Goal: Ask a question: Seek information or help from site administrators or community

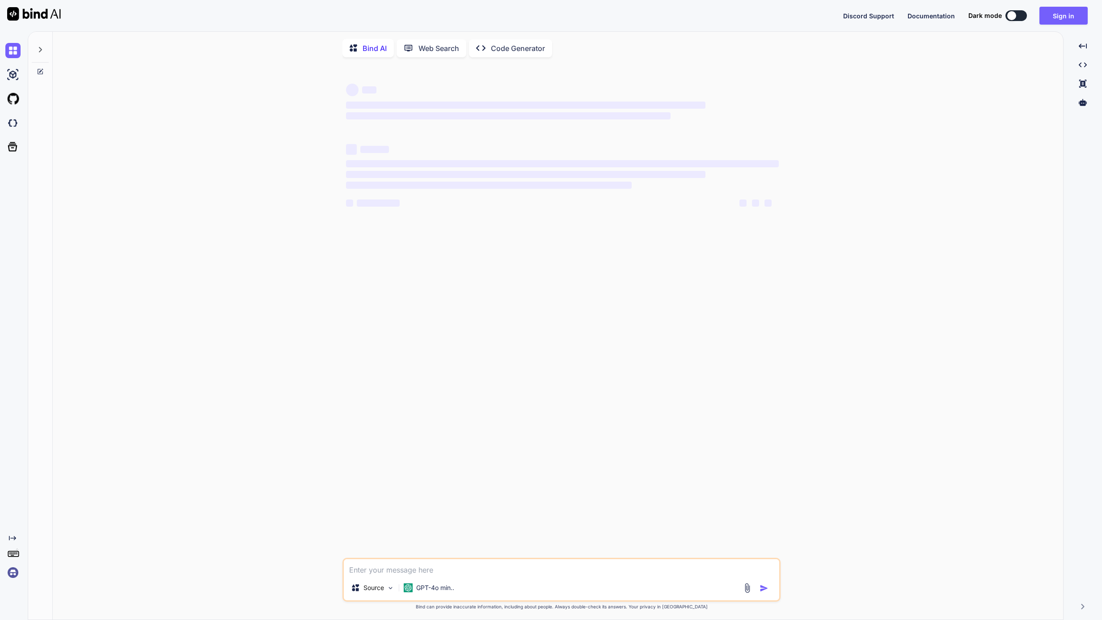
type textarea "x"
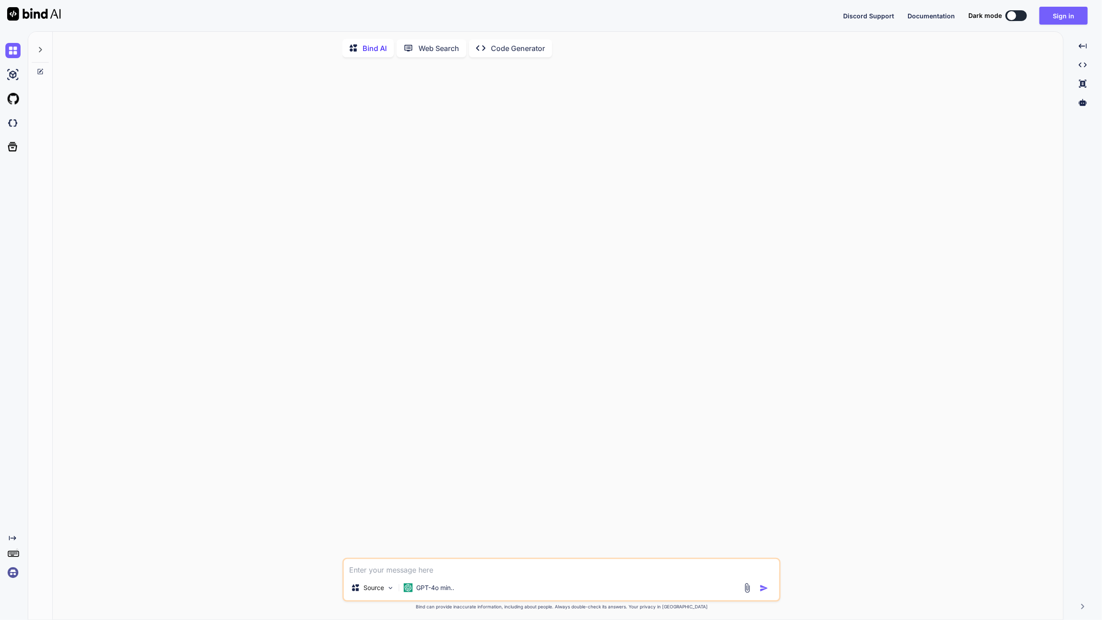
click at [476, 228] on div at bounding box center [562, 310] width 436 height 493
click at [1039, 11] on div "Discord Support Documentation Dark mode Sign in Created with Pixso." at bounding box center [969, 16] width 252 height 18
click at [1041, 14] on button "Sign in" at bounding box center [1063, 16] width 48 height 18
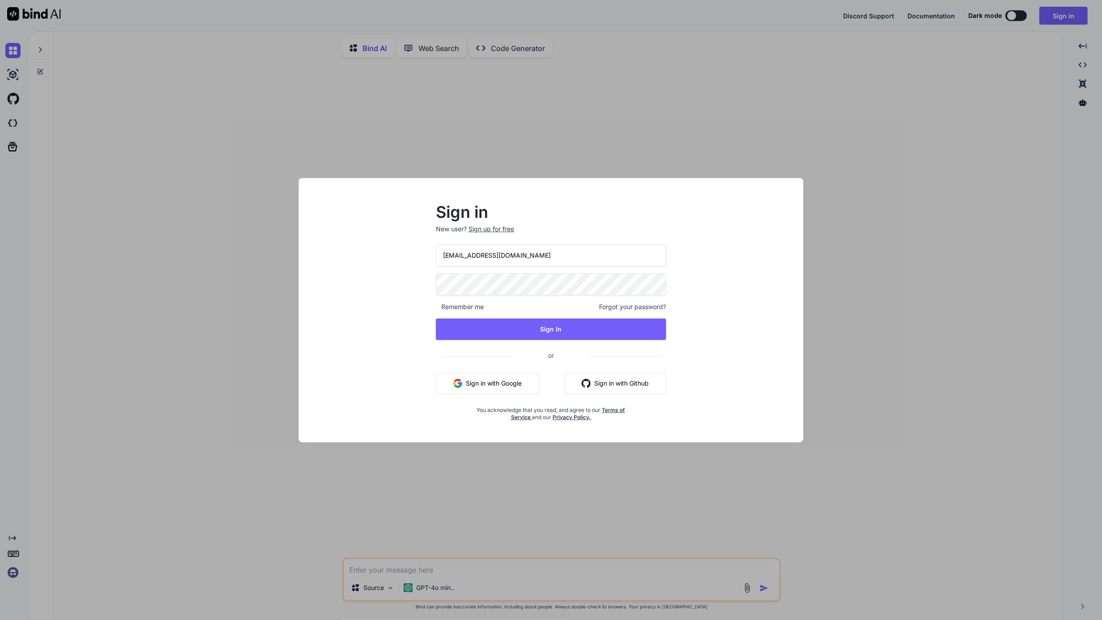
click at [532, 249] on input "[EMAIL_ADDRESS][DOMAIN_NAME]" at bounding box center [551, 255] width 231 height 22
click at [335, 339] on div "Sign in New user? Sign up for free [EMAIL_ADDRESS][DOMAIN_NAME] Remember me For…" at bounding box center [551, 318] width 491 height 248
click at [483, 378] on button "Sign in with Google" at bounding box center [487, 382] width 103 height 21
click at [289, 290] on div "Sign in New user? Sign up for free [EMAIL_ADDRESS][DOMAIN_NAME] Remember me For…" at bounding box center [550, 310] width 551 height 264
click at [466, 387] on button "Sign in with Google" at bounding box center [487, 382] width 103 height 21
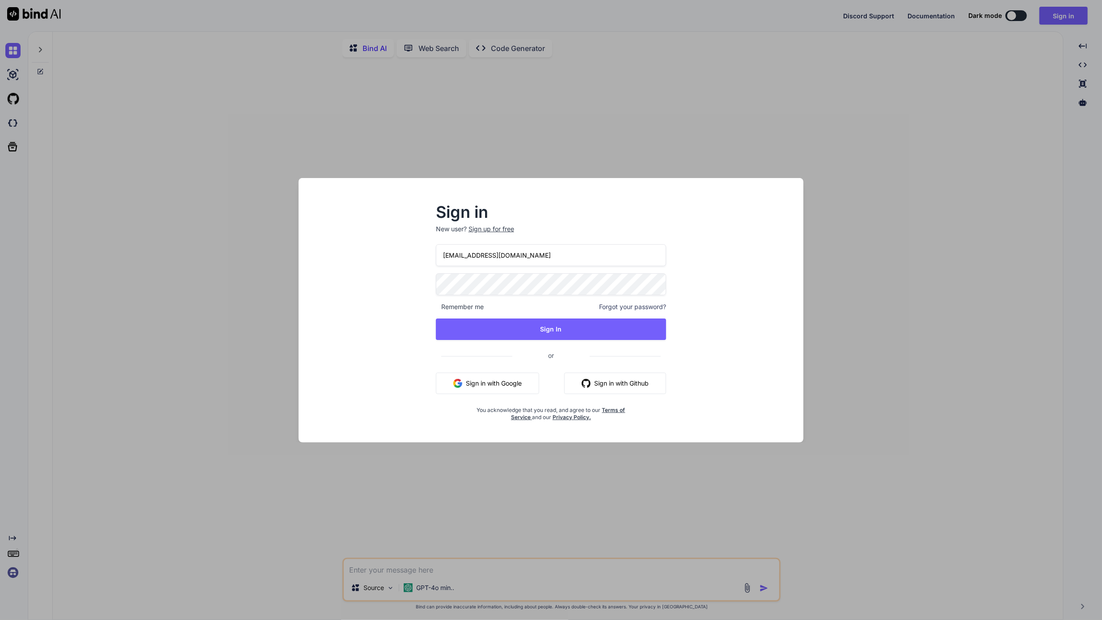
click at [562, 249] on input "[EMAIL_ADDRESS][DOMAIN_NAME]" at bounding box center [551, 255] width 231 height 22
type input "taq"
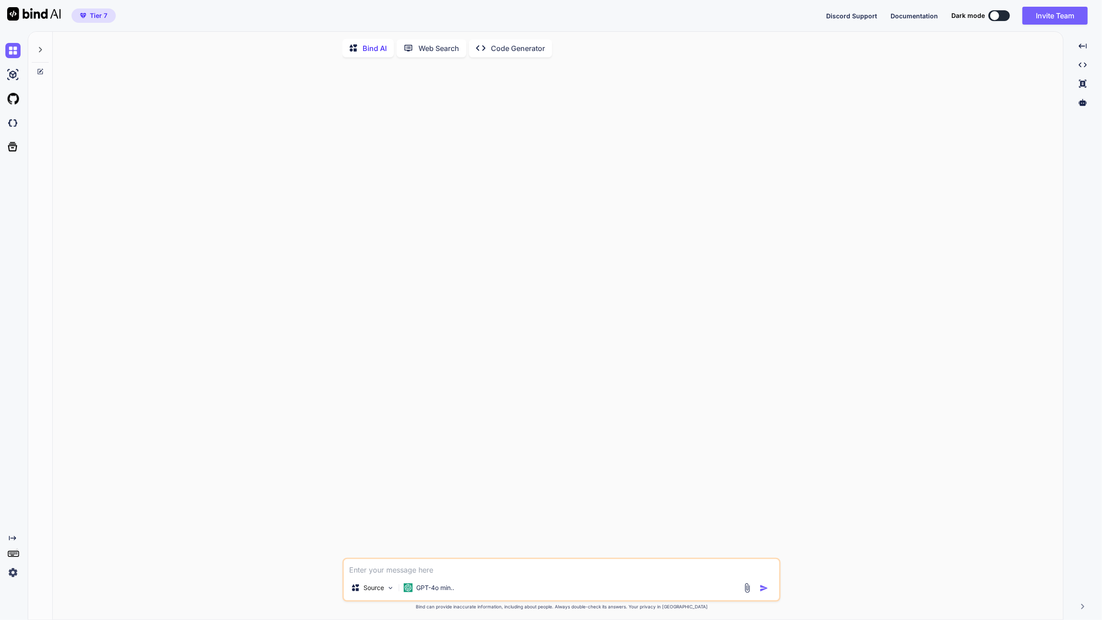
click at [13, 571] on img at bounding box center [12, 572] width 15 height 15
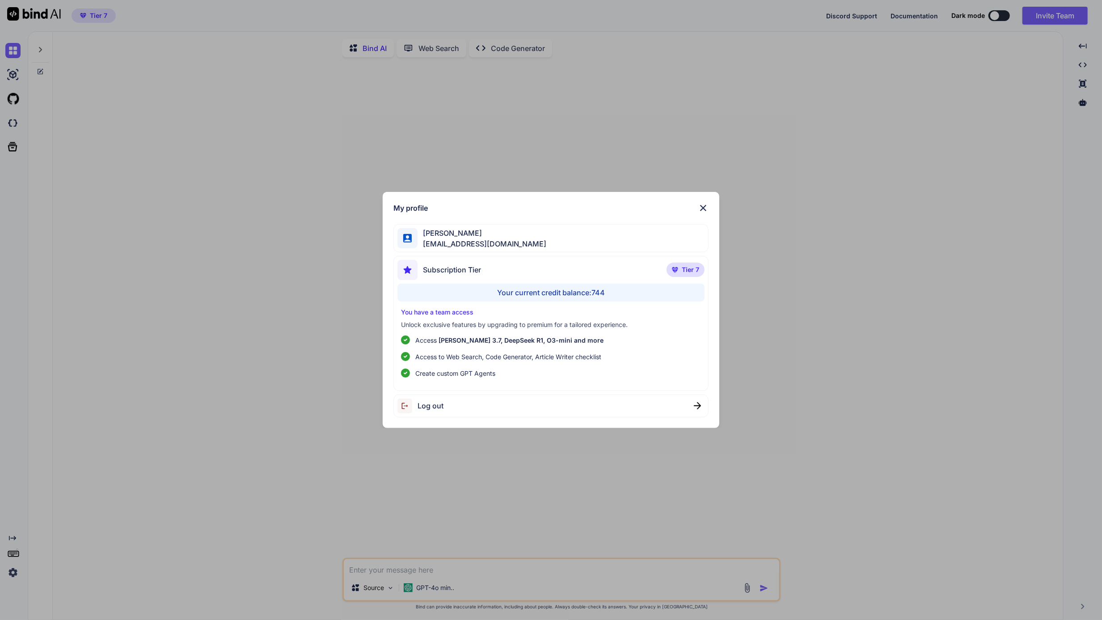
click at [450, 485] on div "My profile [PERSON_NAME] [EMAIL_ADDRESS][DOMAIN_NAME] Subscription Tier Tier 7 …" at bounding box center [551, 310] width 1102 height 620
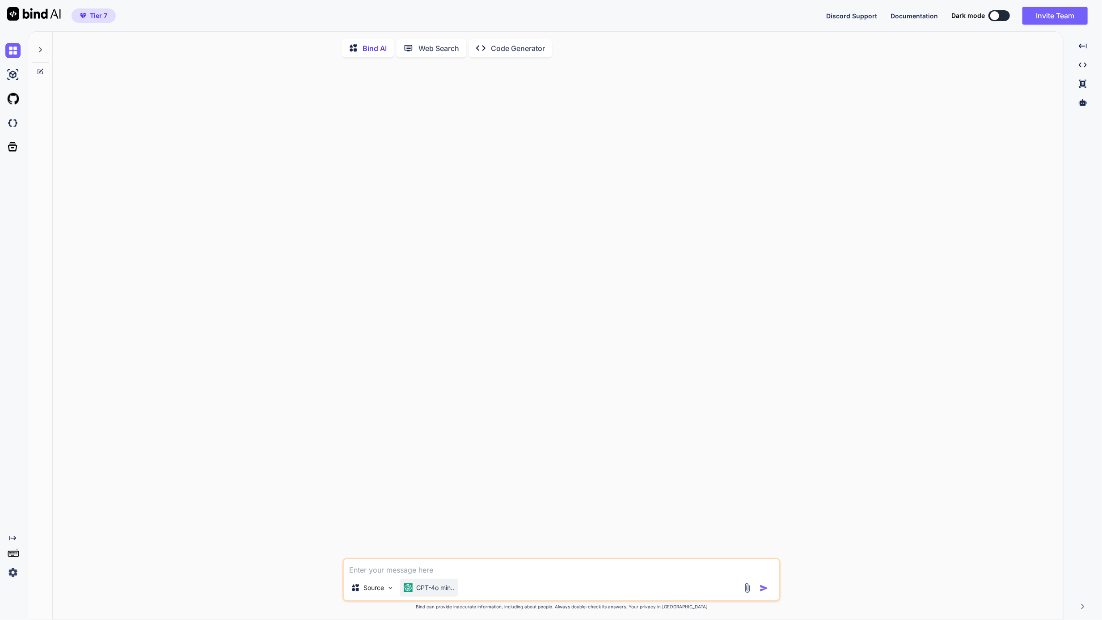
click at [426, 591] on p "GPT-4o min.." at bounding box center [435, 587] width 38 height 9
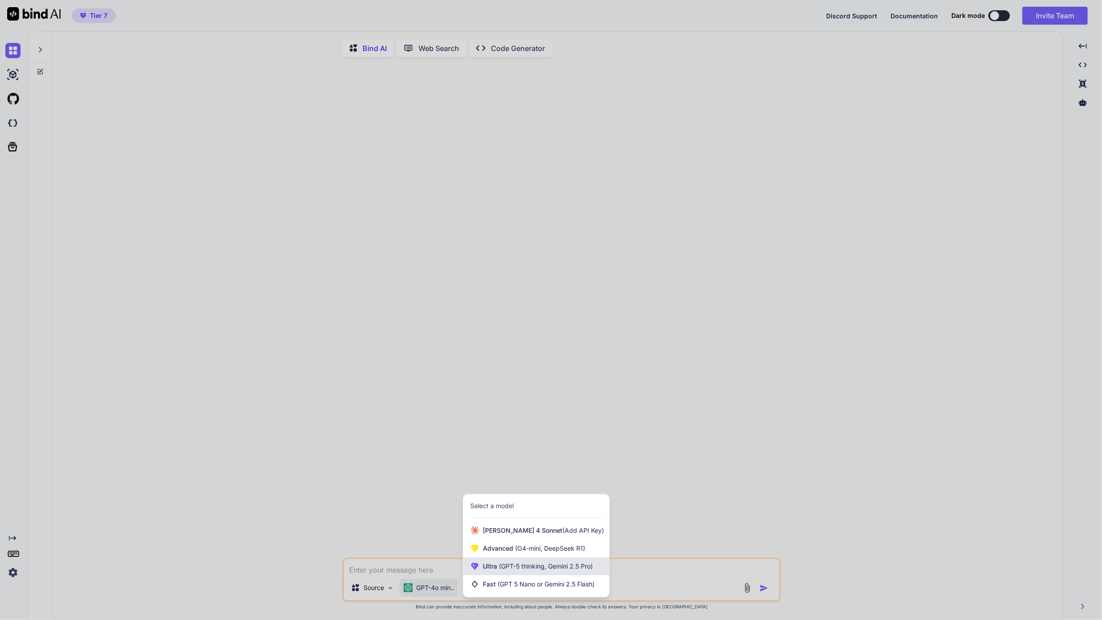
click at [497, 570] on span "(GPT-5 thinking, Gemini 2.5 Pro)" at bounding box center [545, 566] width 96 height 8
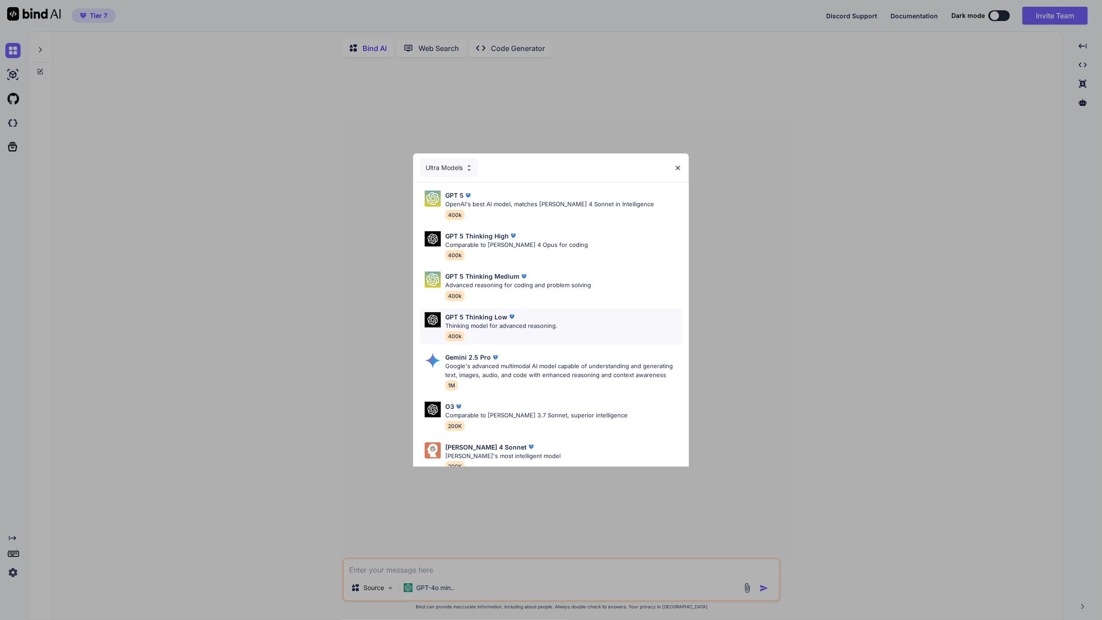
scroll to position [57, 0]
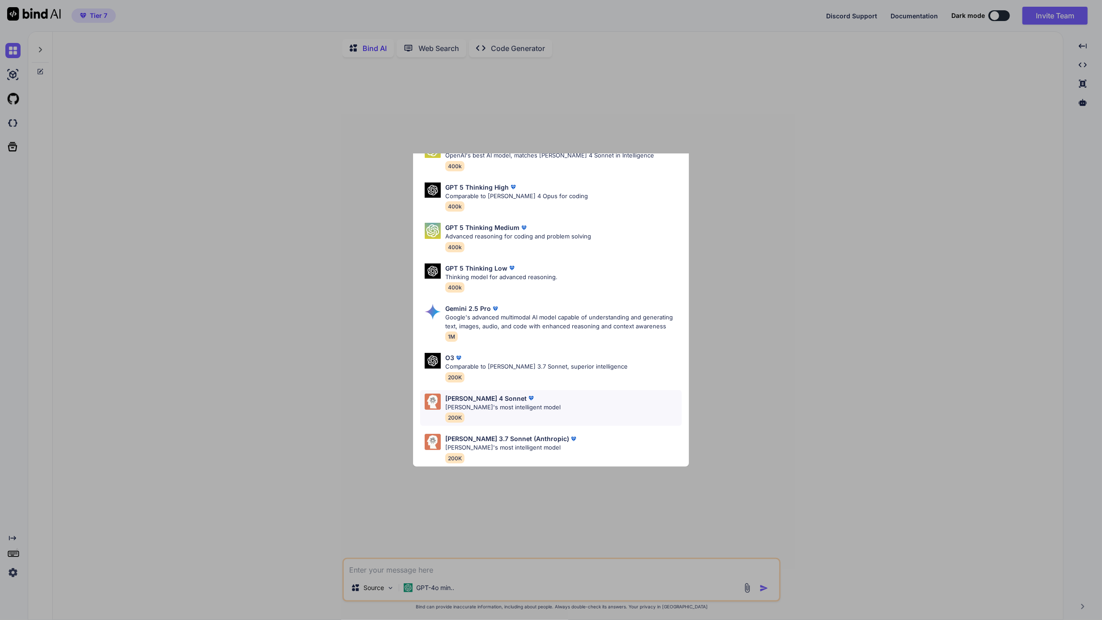
click at [516, 406] on div "[PERSON_NAME] 4 Sonnet [PERSON_NAME]'s most intelligent model 200K" at bounding box center [502, 407] width 115 height 29
type textarea "x"
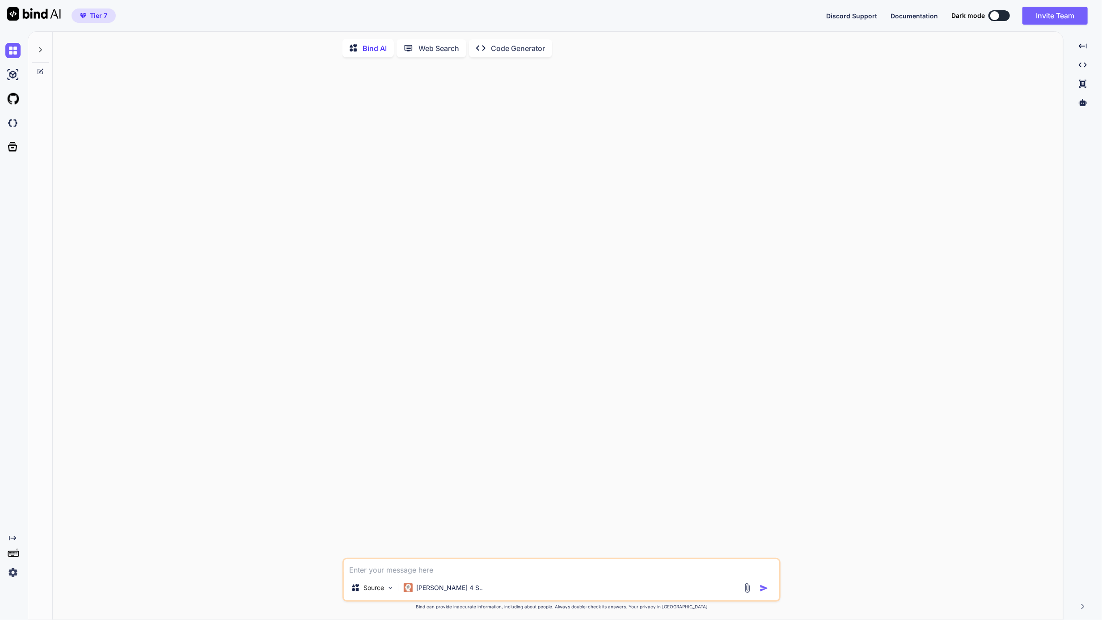
click at [442, 564] on textarea at bounding box center [561, 567] width 435 height 16
type textarea "1"
type textarea "x"
type textarea "1+"
type textarea "x"
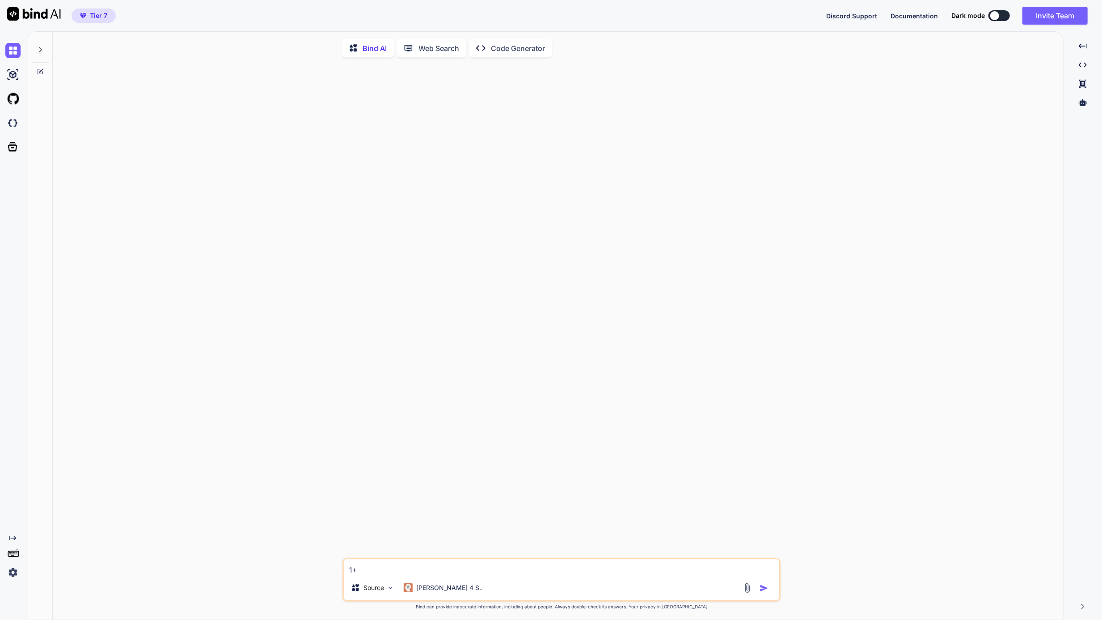
type textarea "1+1"
type textarea "x"
click at [491, 46] on icon "Created with Pixso." at bounding box center [483, 46] width 15 height 9
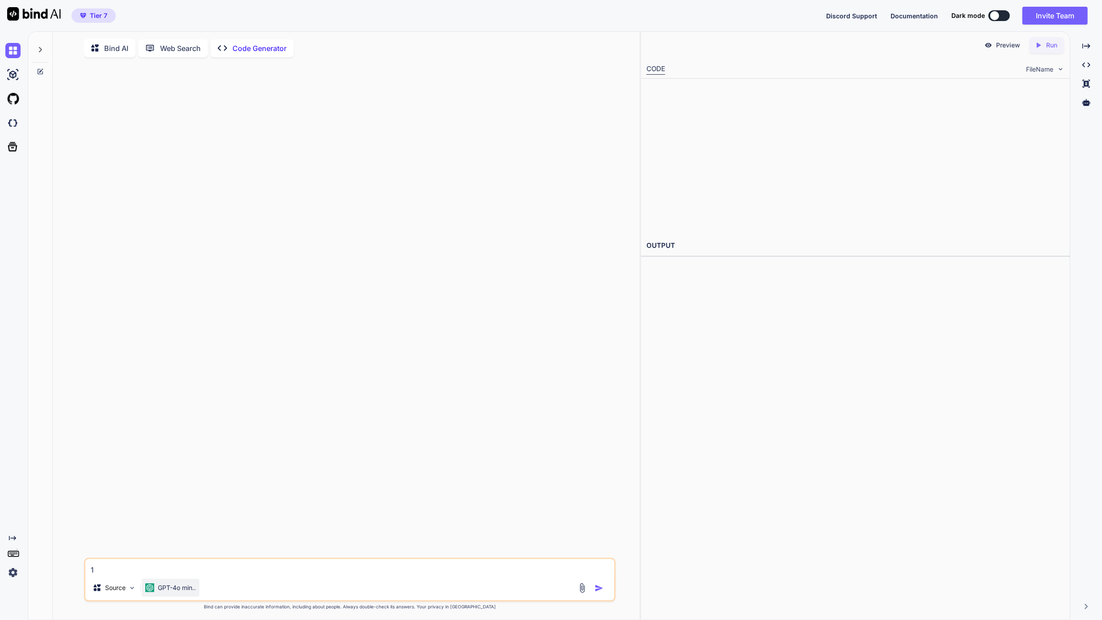
click at [164, 587] on p "GPT-4o min.." at bounding box center [177, 587] width 38 height 9
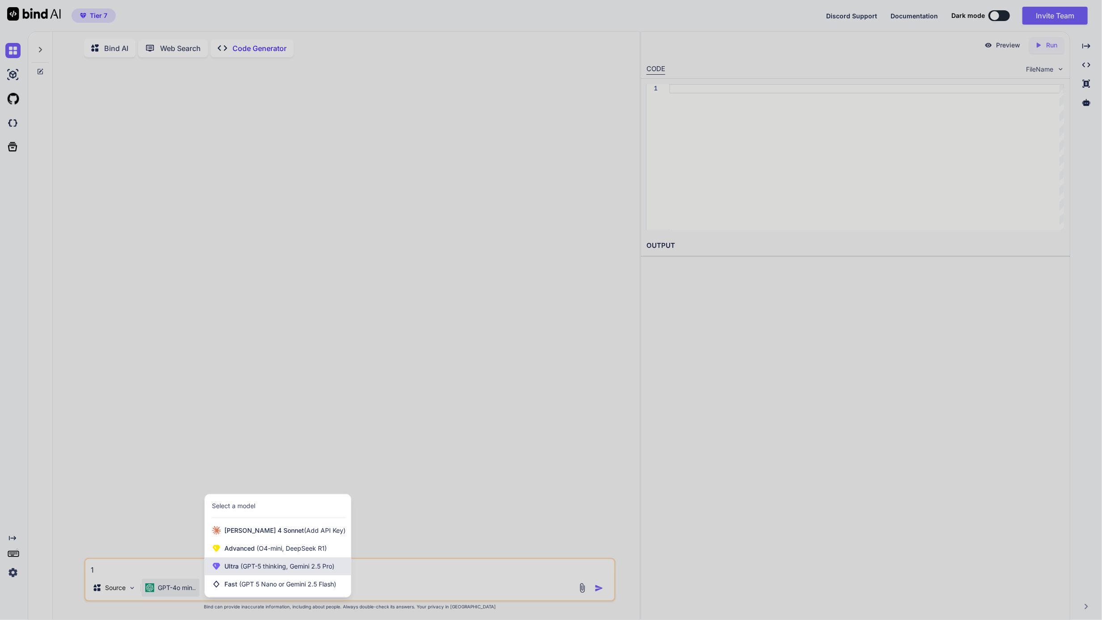
click at [250, 568] on span "(GPT-5 thinking, Gemini 2.5 Pro)" at bounding box center [287, 566] width 96 height 8
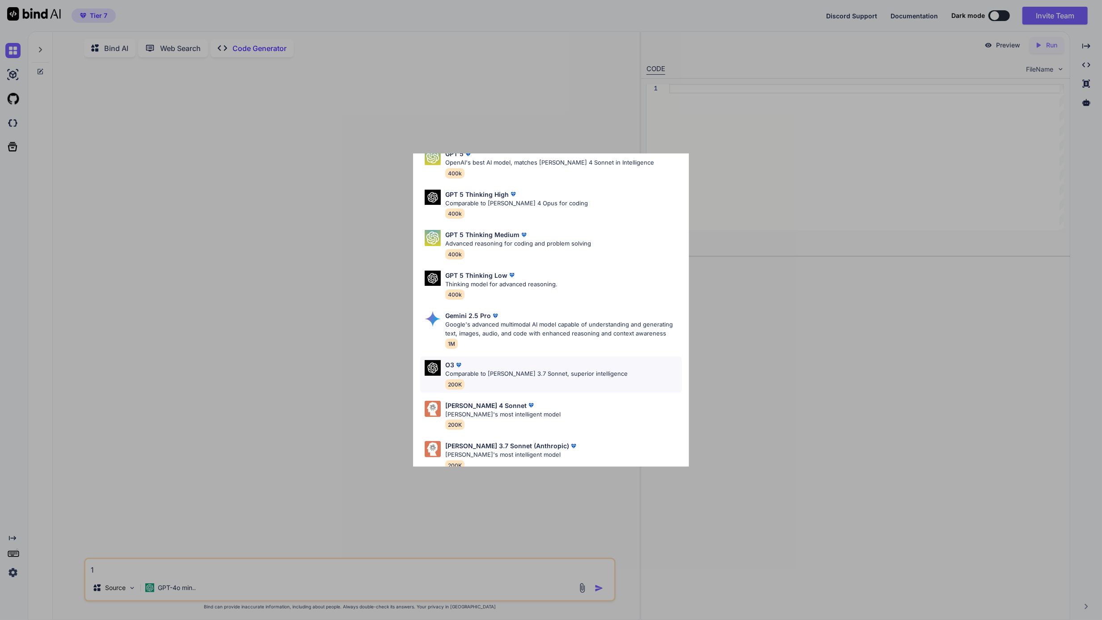
scroll to position [57, 0]
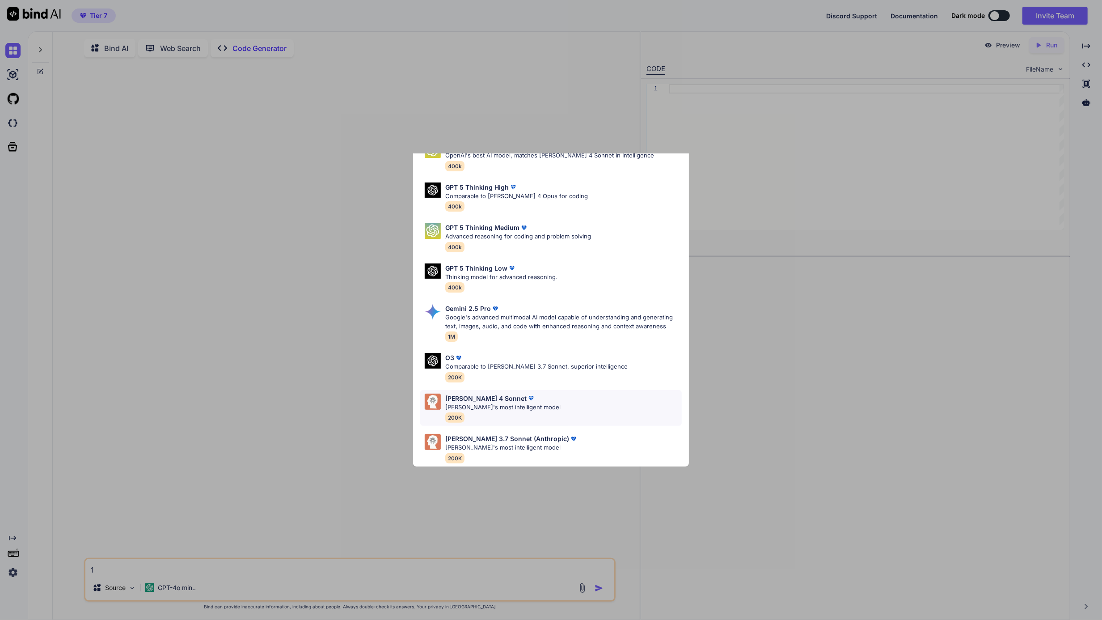
click at [530, 403] on p "[PERSON_NAME]'s most intelligent model" at bounding box center [502, 407] width 115 height 9
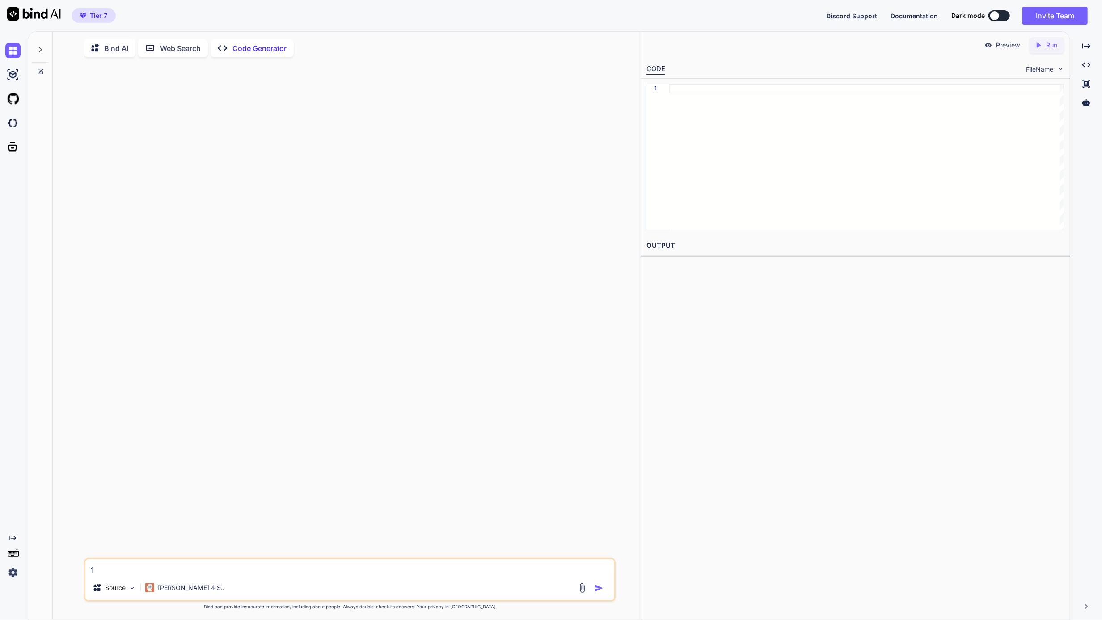
click at [161, 579] on div "1 Source [PERSON_NAME] 4 S.." at bounding box center [350, 579] width 532 height 44
click at [166, 574] on textarea "1" at bounding box center [349, 567] width 529 height 16
type textarea "x"
type textarea "1+"
type textarea "x"
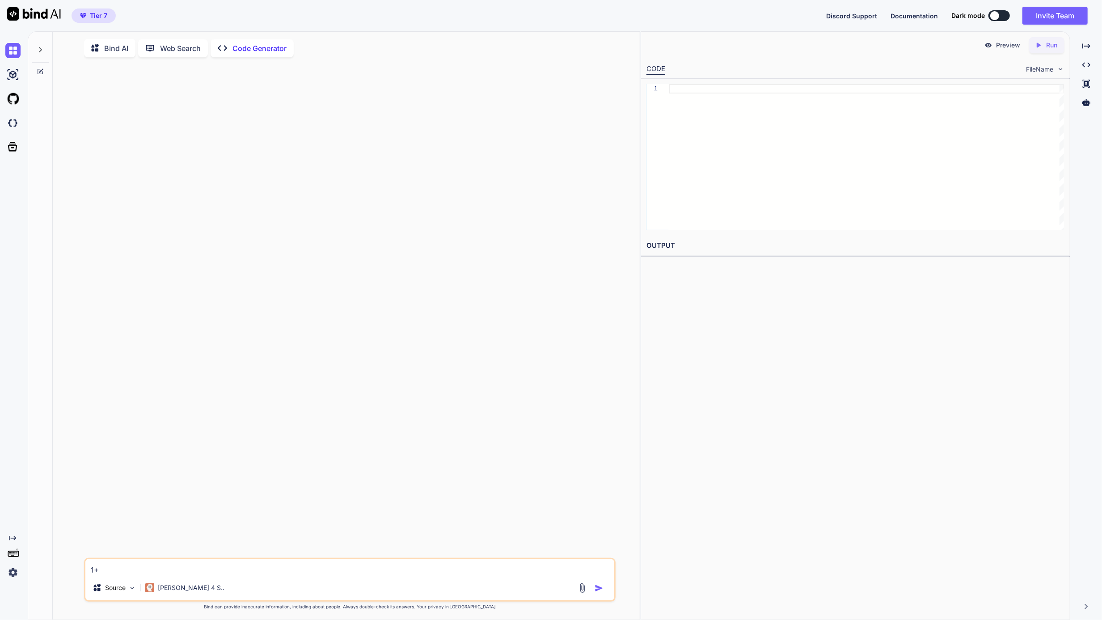
type textarea "1+1"
type textarea "x"
click at [156, 586] on div "[PERSON_NAME] 4 S.." at bounding box center [184, 586] width 79 height 9
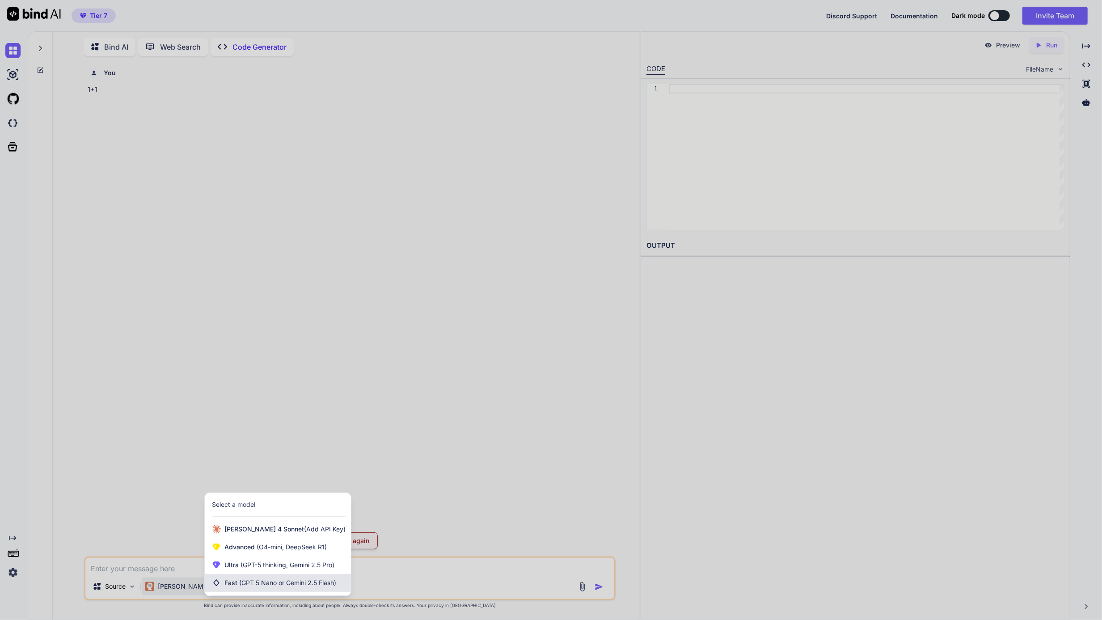
click at [263, 586] on span "(GPT 5 Nano or Gemini 2.5 Flash)" at bounding box center [287, 582] width 97 height 8
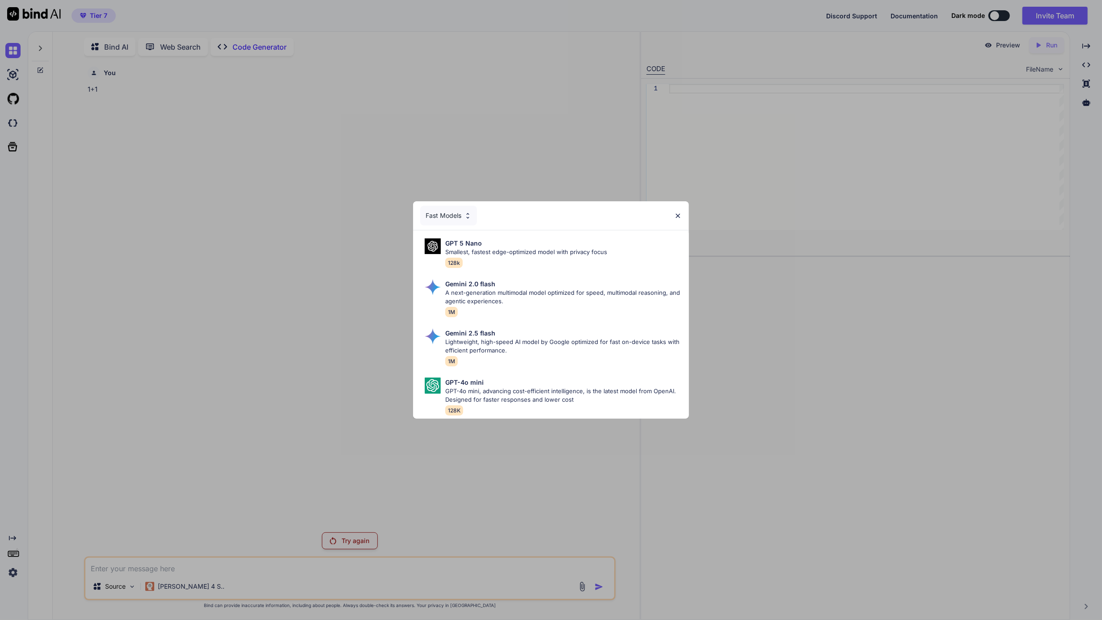
click at [455, 211] on div "Fast Models" at bounding box center [448, 216] width 57 height 20
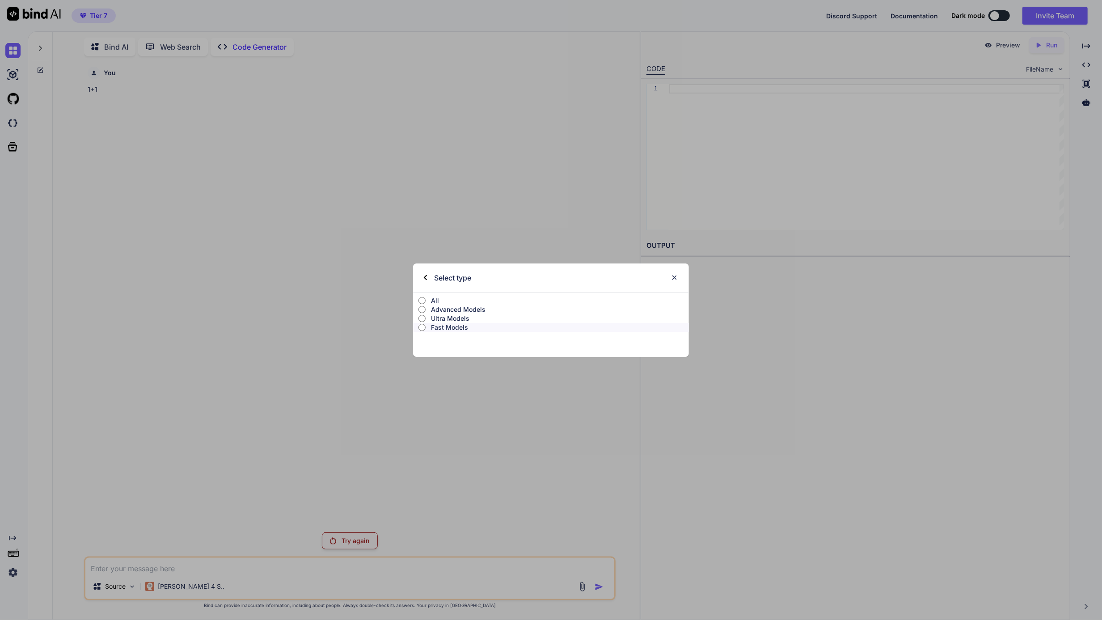
click at [440, 317] on p "Ultra Models" at bounding box center [560, 318] width 258 height 9
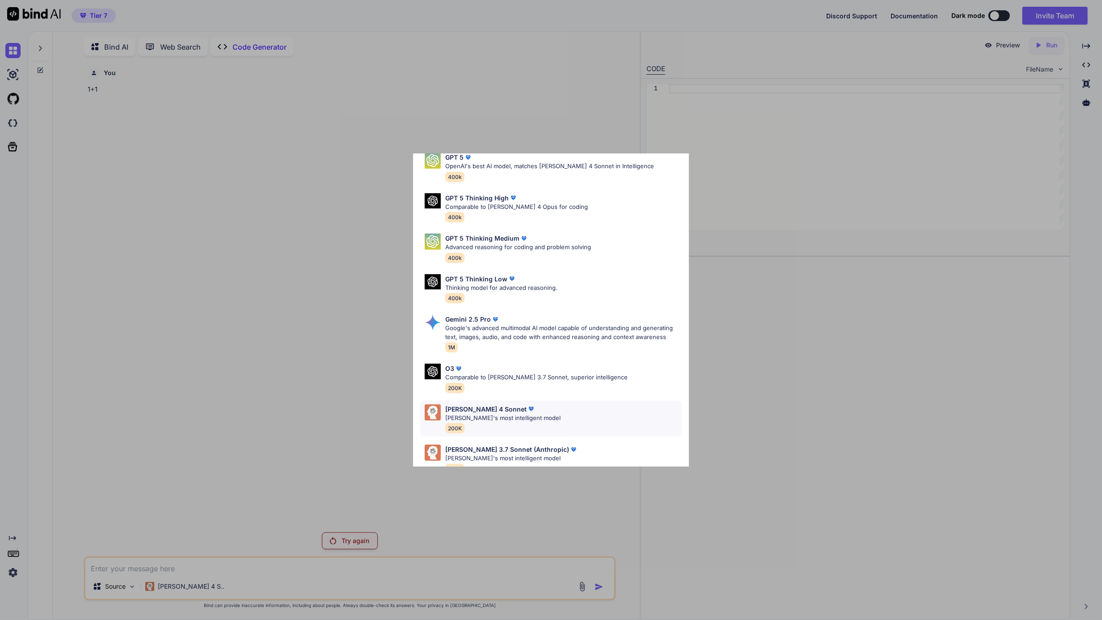
scroll to position [57, 0]
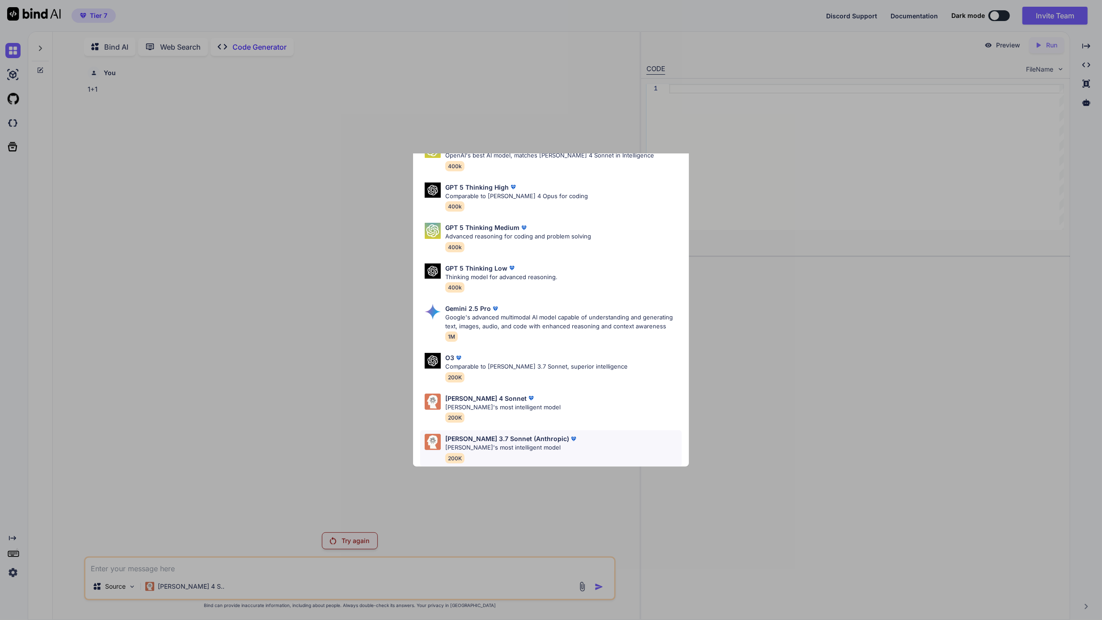
click at [482, 434] on p "[PERSON_NAME] 3.7 Sonnet (Anthropic)" at bounding box center [507, 438] width 124 height 9
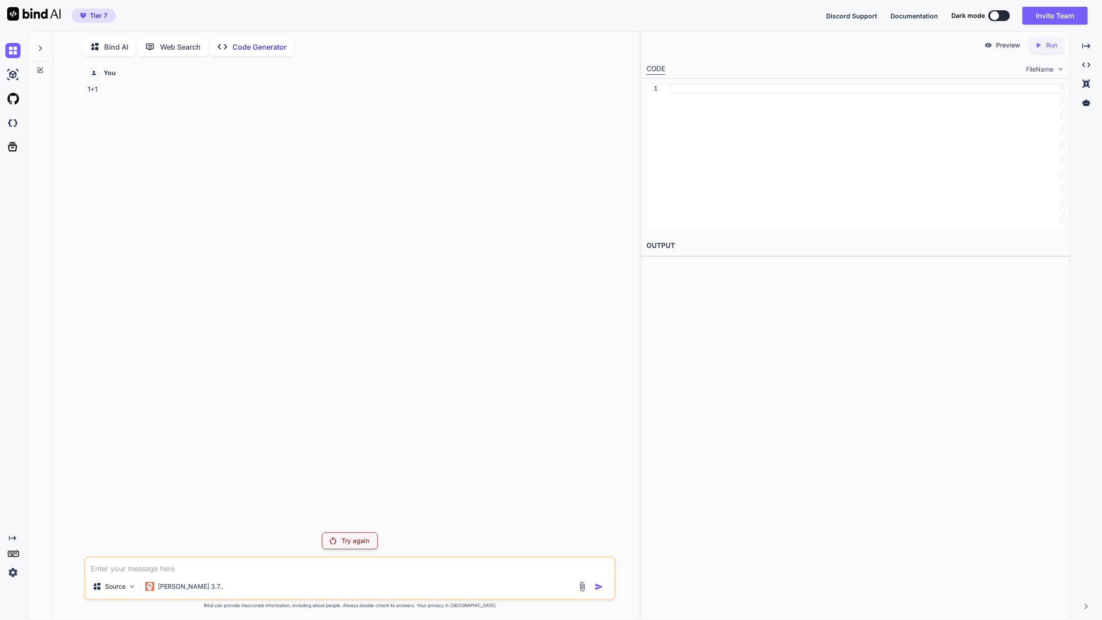
click at [159, 565] on textarea at bounding box center [349, 565] width 529 height 16
type textarea "x"
type textarea "1"
type textarea "x"
type textarea "1+"
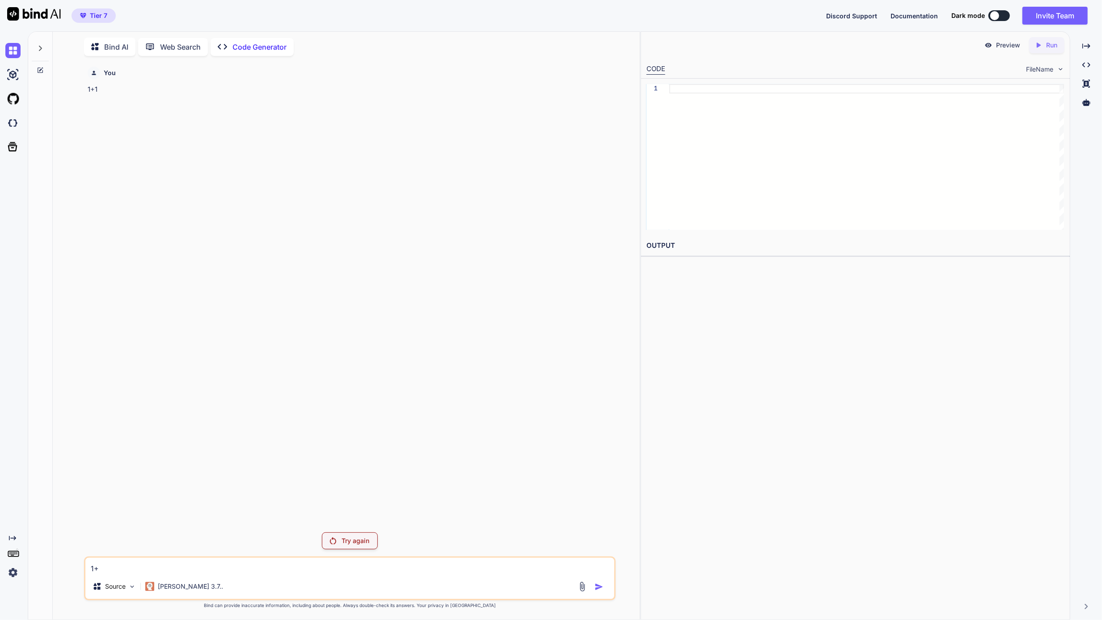
type textarea "x"
type textarea "1+!"
type textarea "x"
type textarea "1+"
type textarea "x"
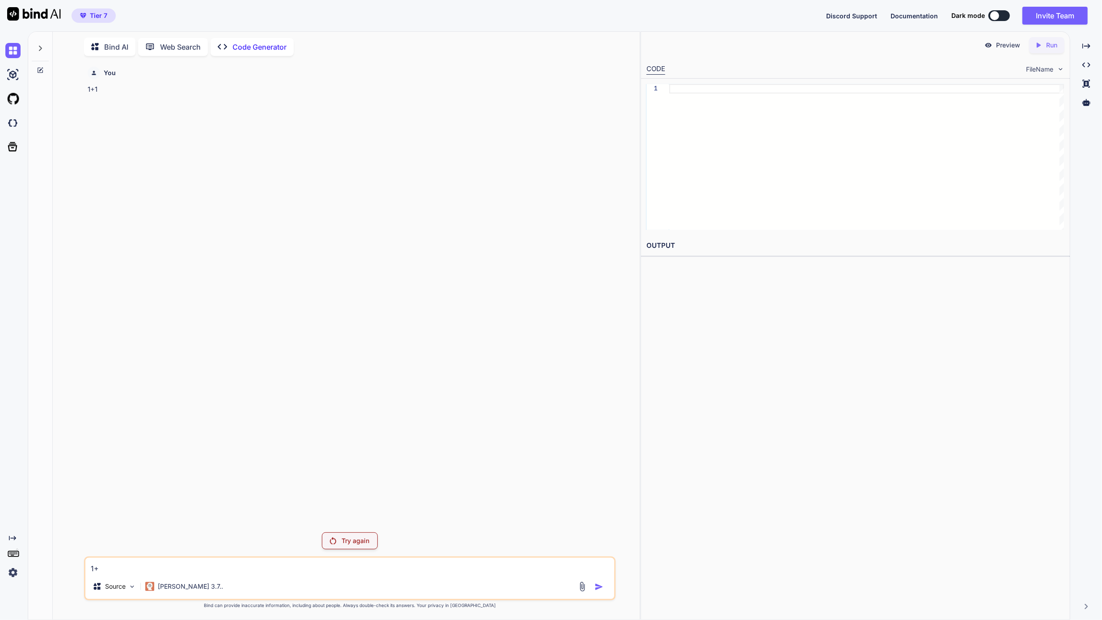
type textarea "1+1"
type textarea "x"
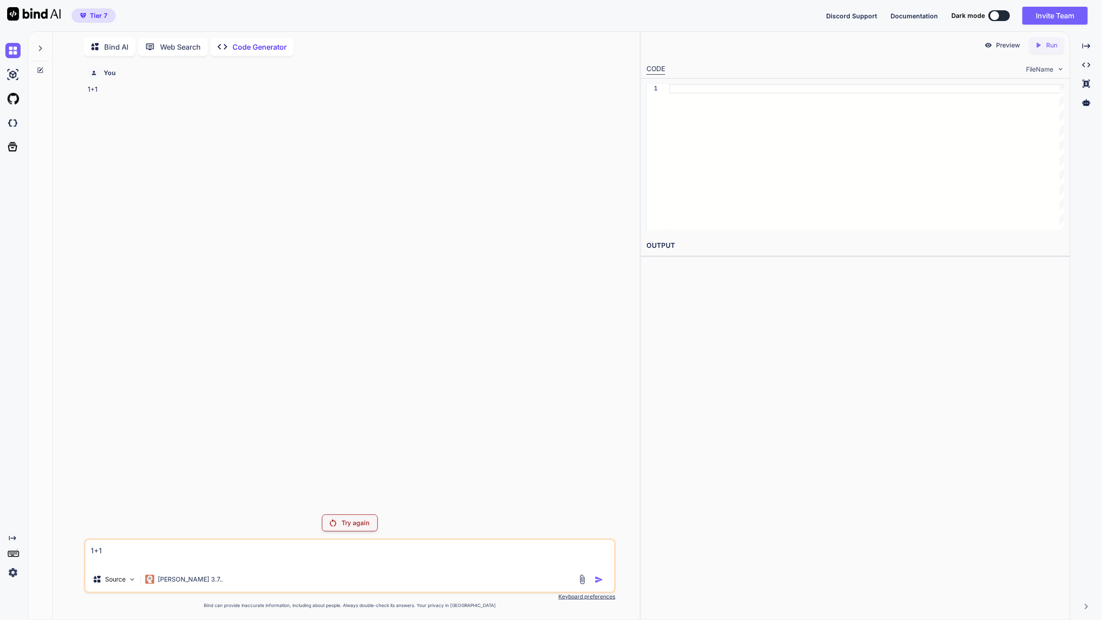
type textarea "1+1"
click at [346, 526] on p "Try again" at bounding box center [356, 522] width 28 height 9
click at [171, 568] on div "1+1 Source [PERSON_NAME] 3.7.." at bounding box center [350, 565] width 532 height 55
click at [173, 579] on p "[PERSON_NAME] 3.7.." at bounding box center [190, 578] width 65 height 9
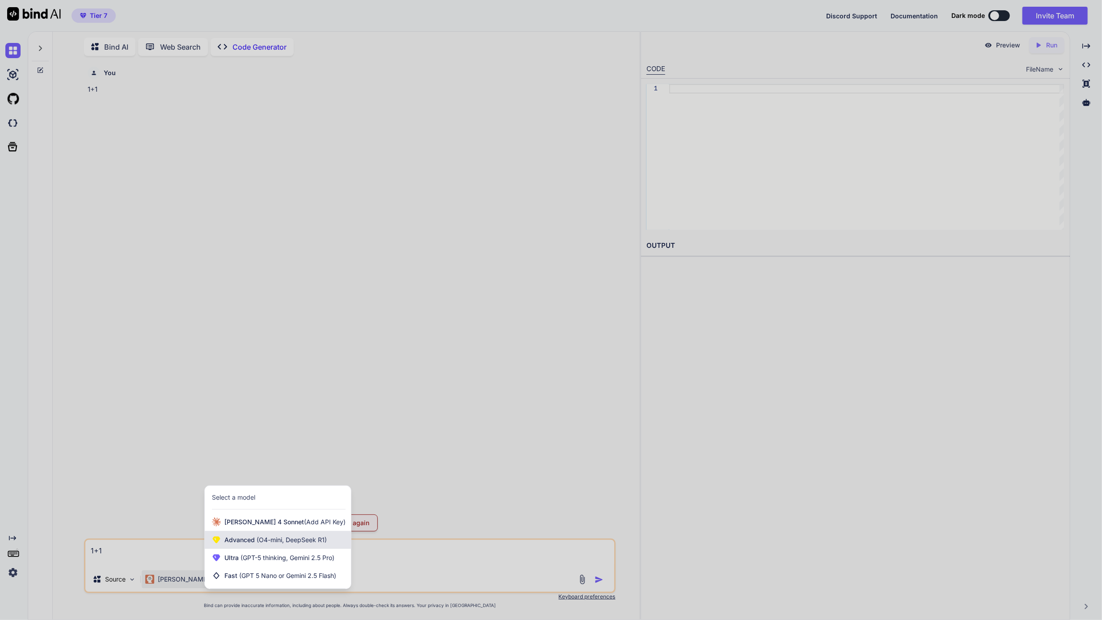
click at [261, 536] on span "(O4-mini, DeepSeek R1)" at bounding box center [291, 540] width 72 height 8
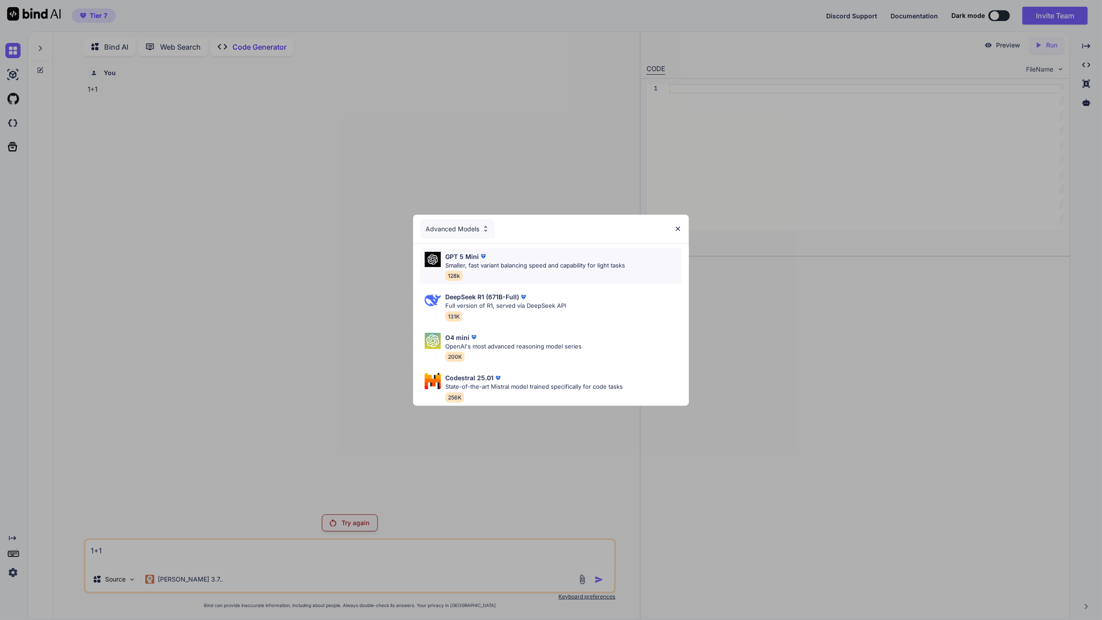
click at [502, 265] on div "GPT 5 Mini Smaller, fast variant balancing speed and capability for light tasks…" at bounding box center [535, 266] width 180 height 29
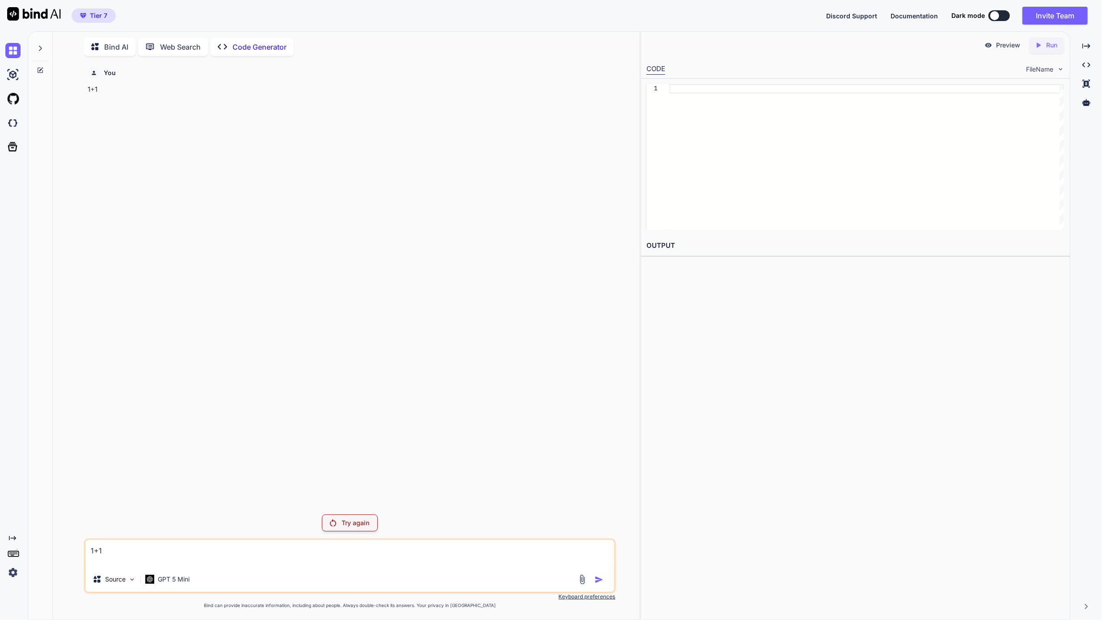
drag, startPoint x: 388, startPoint y: 512, endPoint x: 342, endPoint y: 523, distance: 47.3
click at [388, 512] on div "You 1+1 Try again 1+1 Source GPT 5 Mini Created with Bind Always check its answ…" at bounding box center [350, 341] width 532 height 556
click at [342, 523] on p "Try again" at bounding box center [356, 522] width 28 height 9
click at [350, 521] on p "Try again" at bounding box center [356, 522] width 28 height 9
click at [179, 578] on p "GPT 5 Mini" at bounding box center [174, 578] width 32 height 9
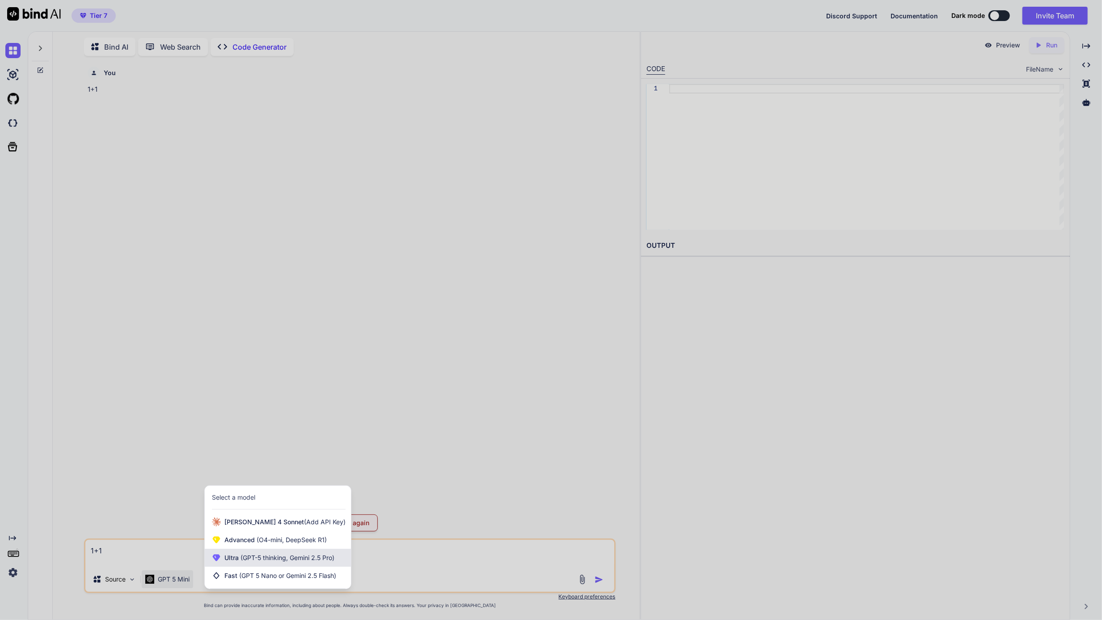
click at [252, 556] on span "(GPT-5 thinking, Gemini 2.5 Pro)" at bounding box center [287, 557] width 96 height 8
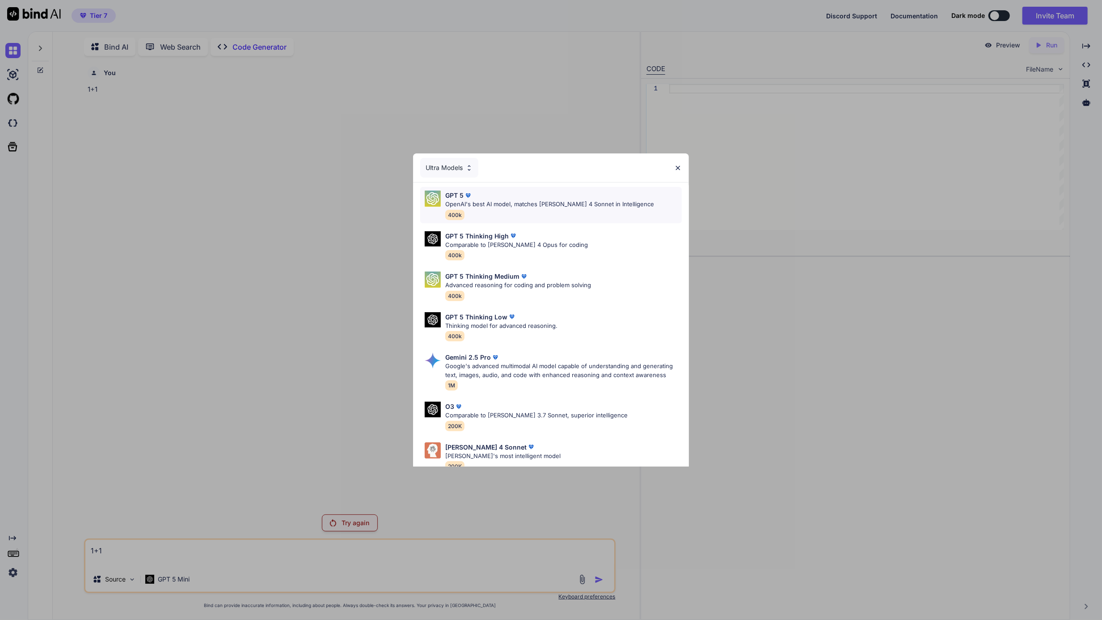
click at [566, 205] on p "OpenAI's best AI model, matches [PERSON_NAME] 4 Sonnet in Intelligence" at bounding box center [549, 204] width 209 height 9
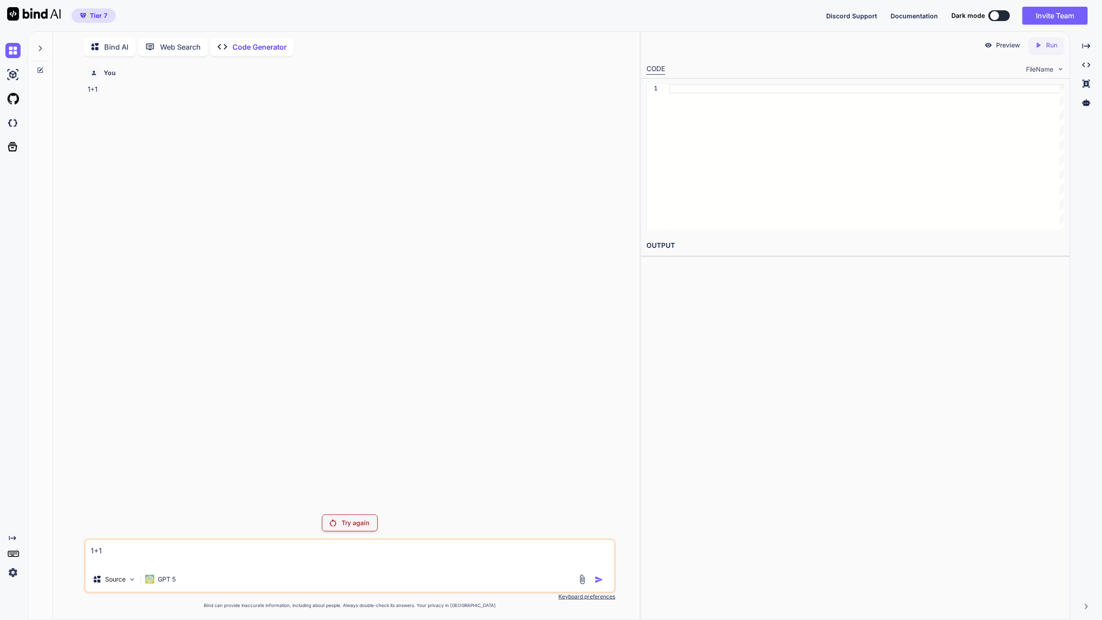
click at [330, 523] on img at bounding box center [333, 522] width 6 height 7
click at [247, 276] on div "You 1+1" at bounding box center [351, 285] width 530 height 444
click at [13, 572] on img at bounding box center [12, 572] width 15 height 15
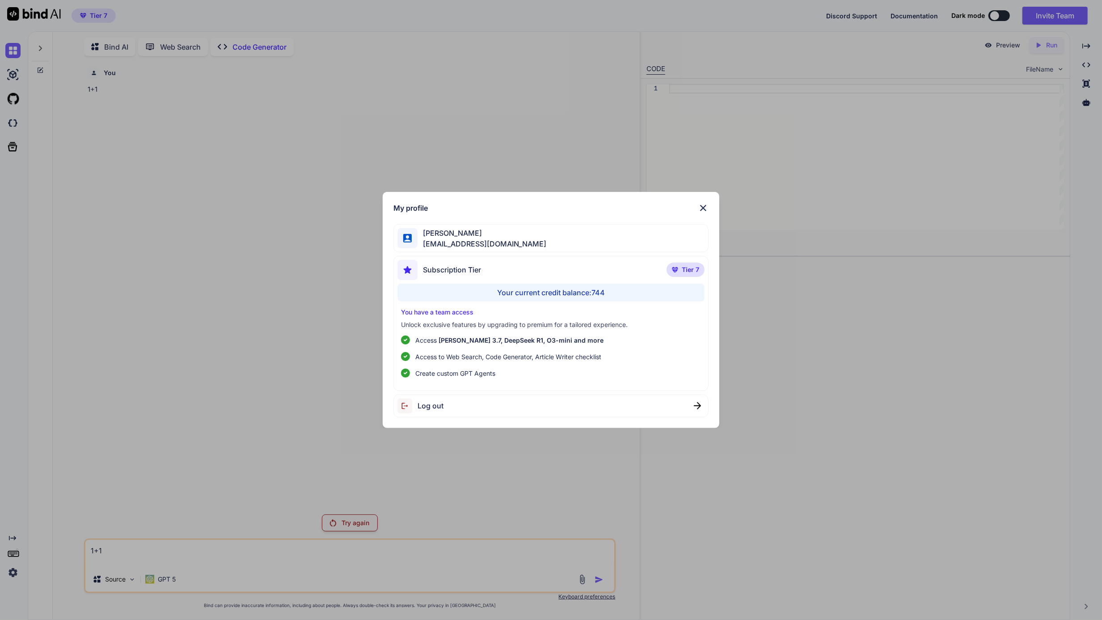
click at [424, 409] on span "Log out" at bounding box center [431, 405] width 26 height 11
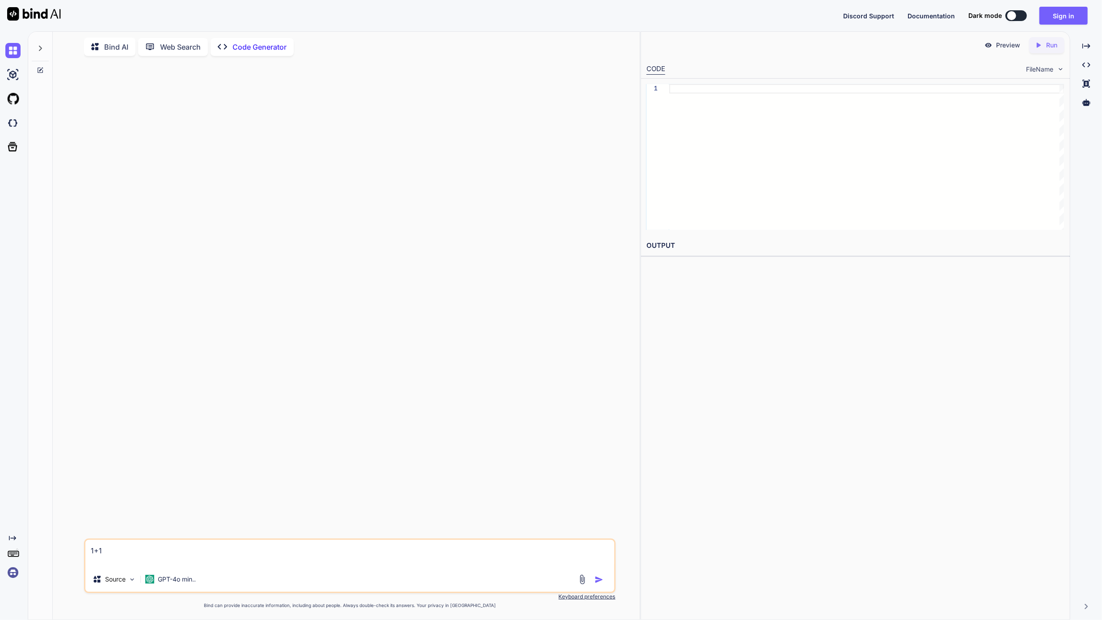
click at [1071, 25] on div "Discord Support Documentation Dark mode Sign in Created with Pixso." at bounding box center [551, 15] width 1102 height 31
type textarea "x"
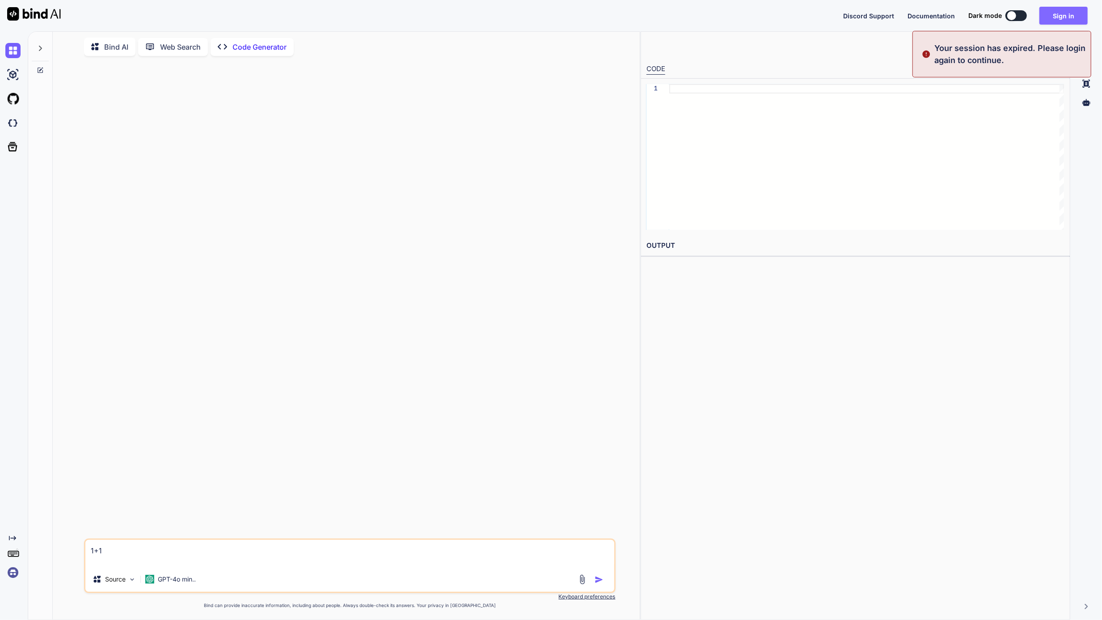
click at [1071, 20] on button "Sign in" at bounding box center [1063, 16] width 48 height 18
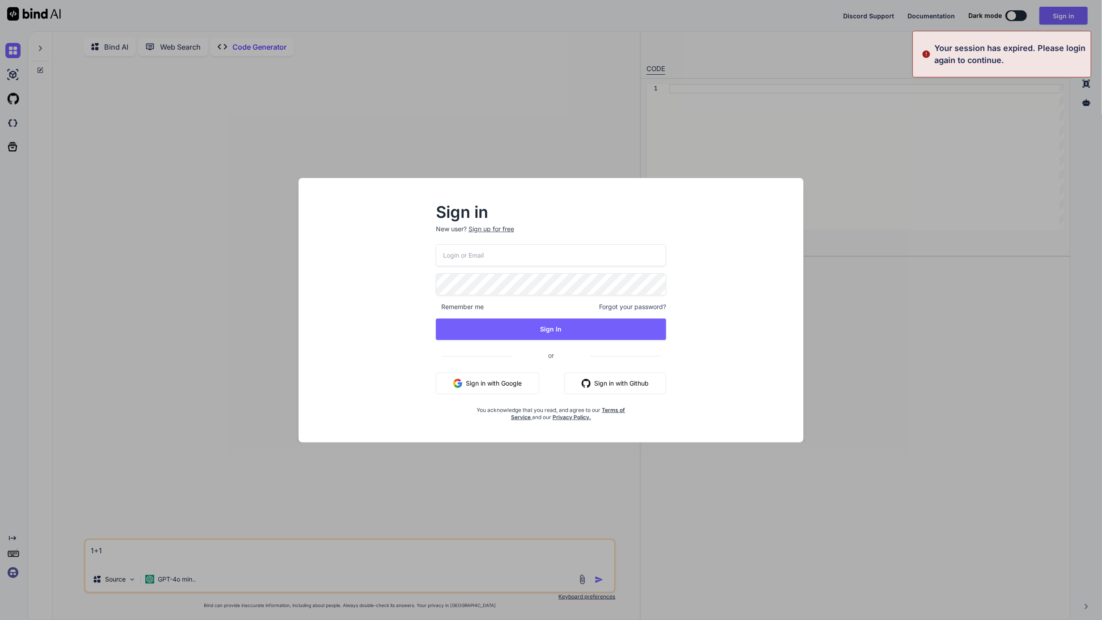
type input "[EMAIL_ADDRESS][DOMAIN_NAME]"
click at [553, 328] on button "Sign In" at bounding box center [551, 328] width 231 height 21
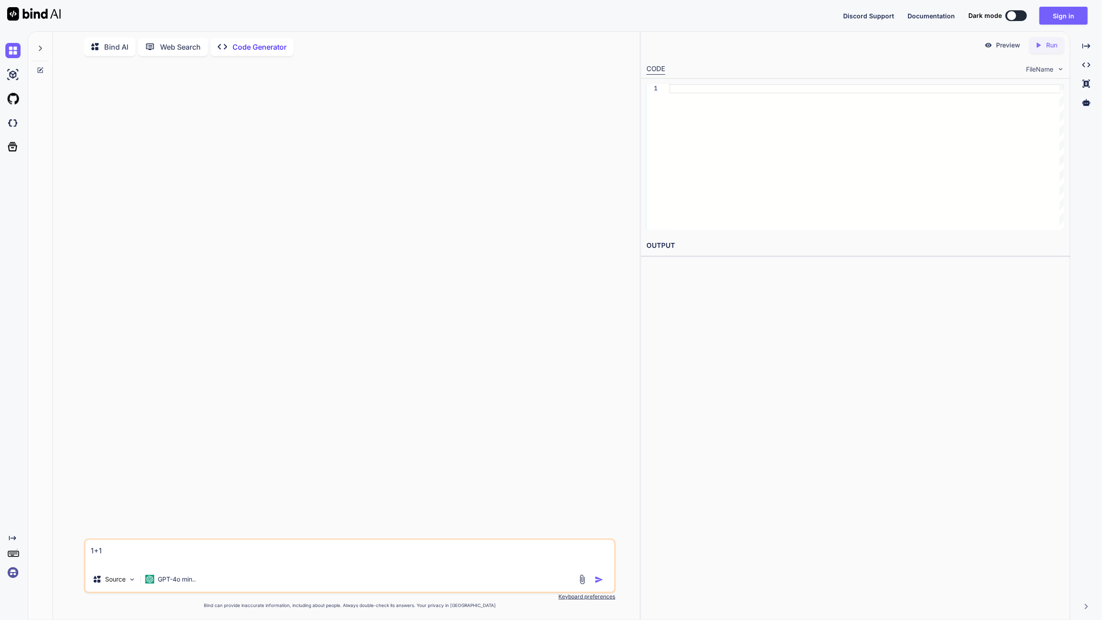
click at [162, 544] on textarea "1+1" at bounding box center [349, 553] width 529 height 27
click at [171, 578] on p "GPT-4o min.." at bounding box center [177, 578] width 38 height 9
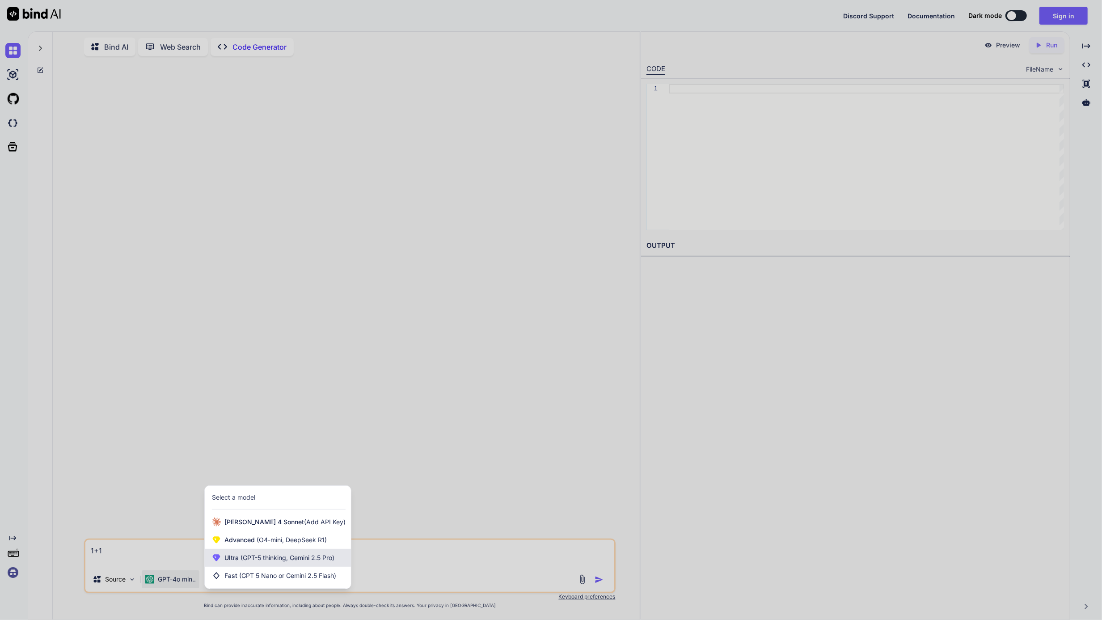
click at [256, 554] on span "(GPT-5 thinking, Gemini 2.5 Pro)" at bounding box center [287, 557] width 96 height 8
type textarea "x"
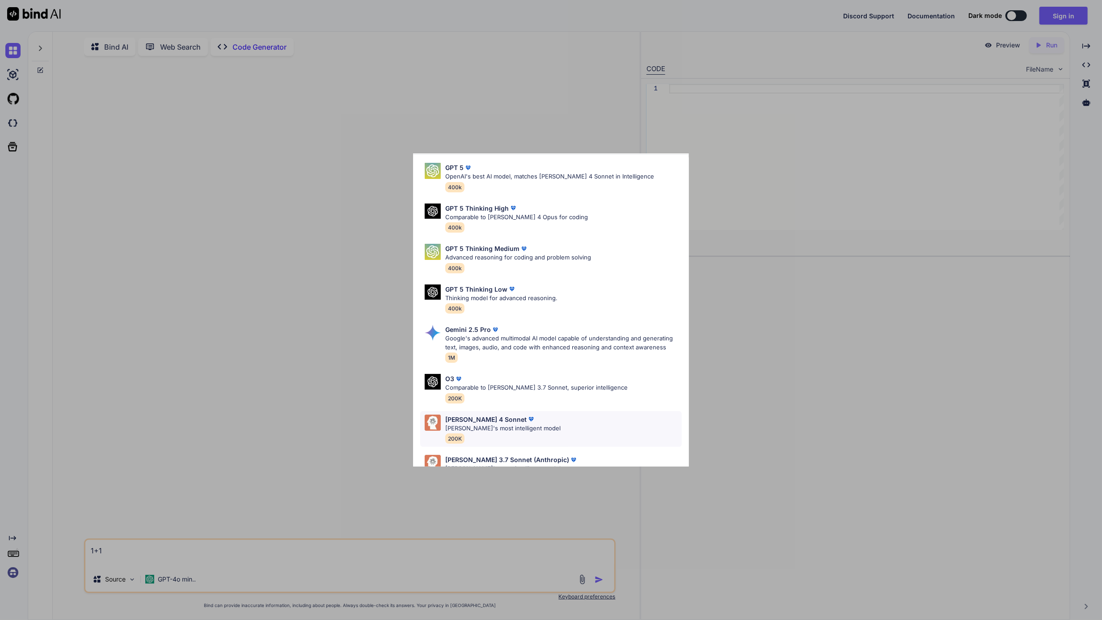
scroll to position [39, 0]
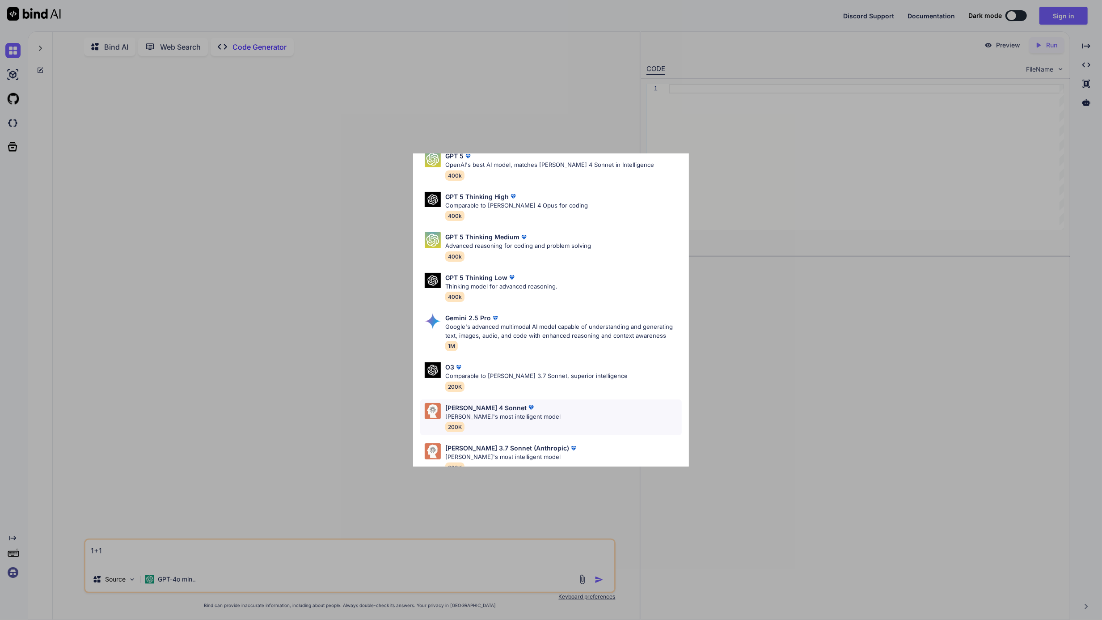
click at [508, 418] on p "[PERSON_NAME]'s most intelligent model" at bounding box center [502, 416] width 115 height 9
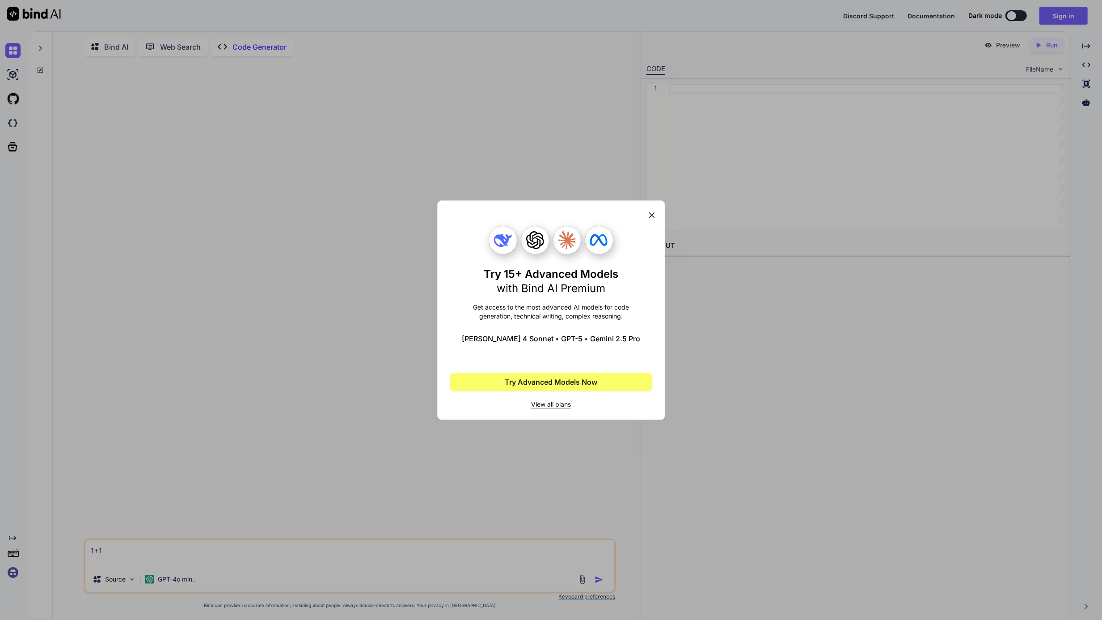
click at [603, 433] on div "Try 15+ Advanced Models with Bind AI Premium Get access to the most advanced AI…" at bounding box center [551, 310] width 1102 height 620
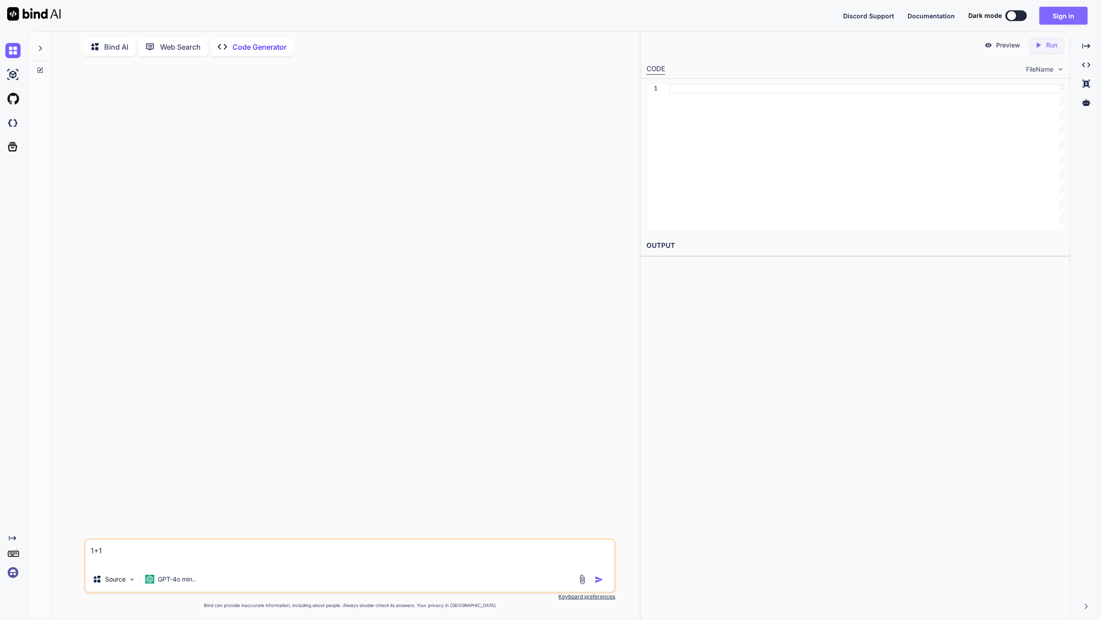
click at [1068, 21] on button "Sign in" at bounding box center [1063, 16] width 48 height 18
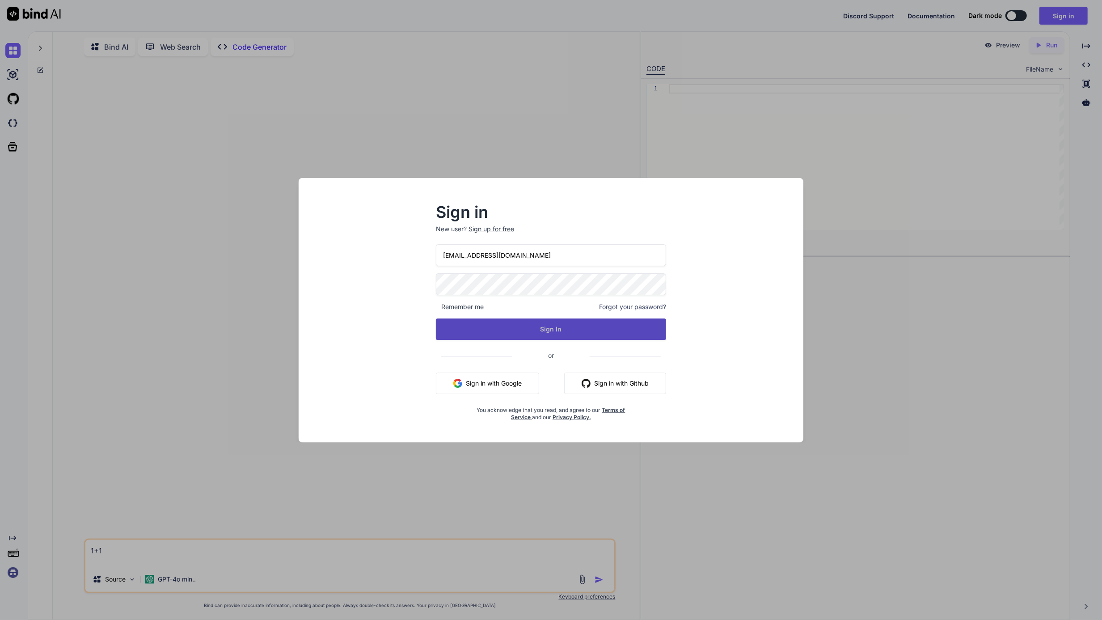
click at [462, 318] on button "Sign In" at bounding box center [551, 328] width 231 height 21
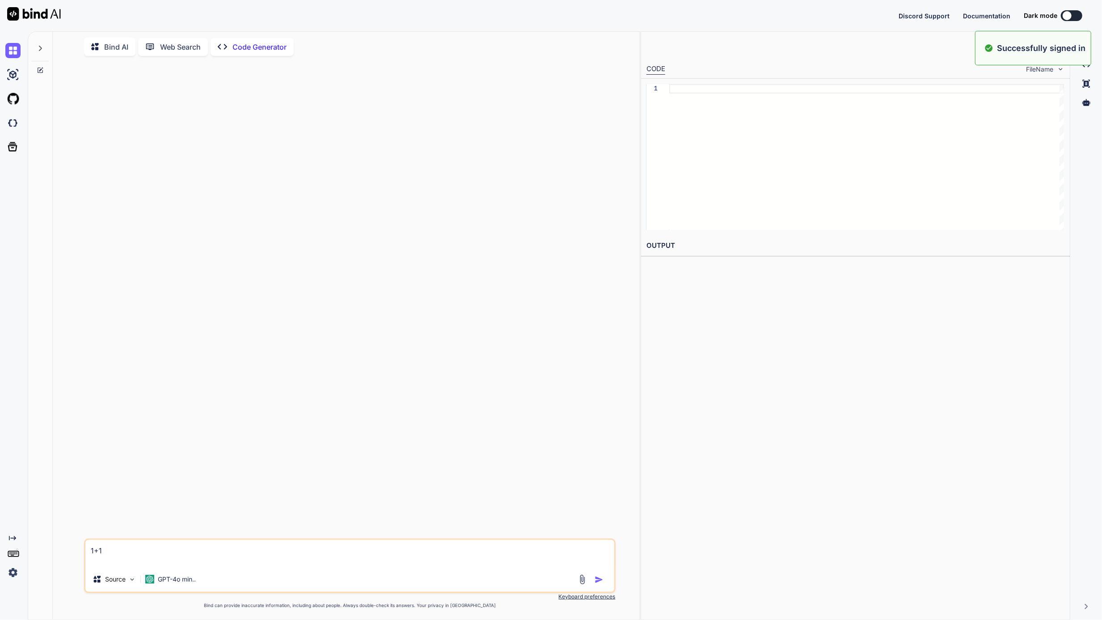
click at [223, 329] on div at bounding box center [351, 300] width 530 height 475
click at [169, 589] on div "GPT-4o min.." at bounding box center [171, 580] width 58 height 21
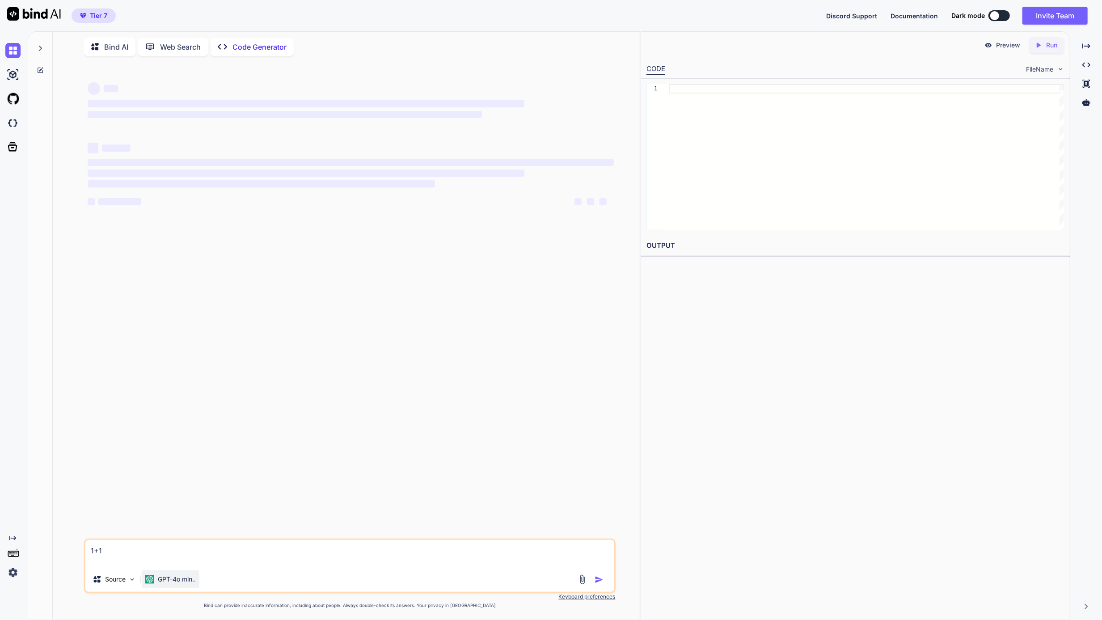
click at [173, 583] on p "GPT-4o min.." at bounding box center [177, 578] width 38 height 9
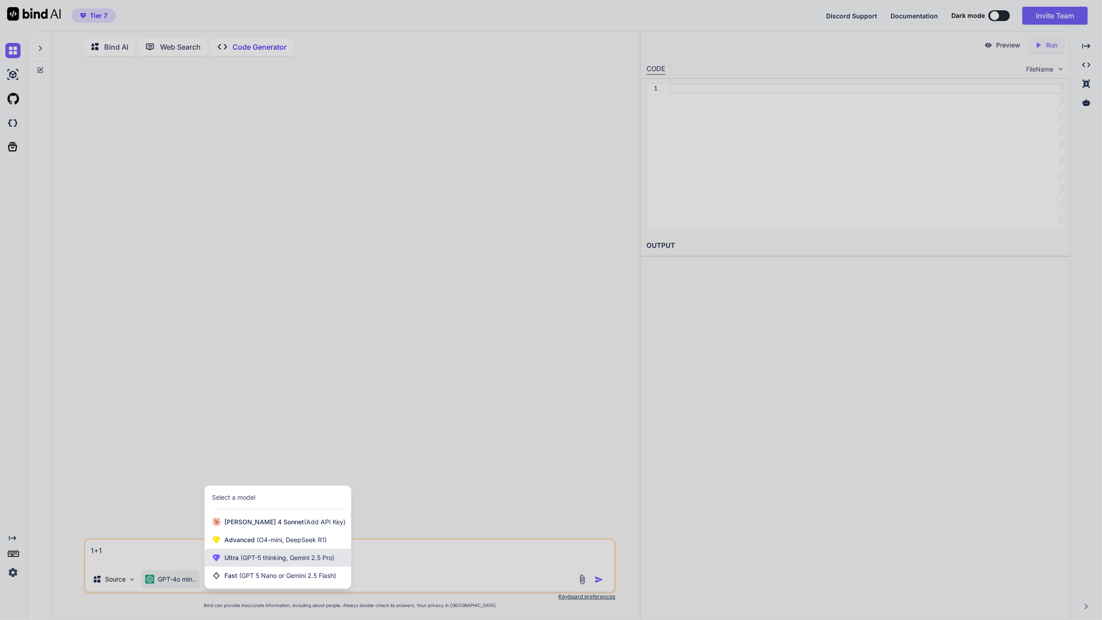
click at [224, 553] on div "Ultra (GPT-5 thinking, Gemini 2.5 Pro)" at bounding box center [278, 558] width 146 height 18
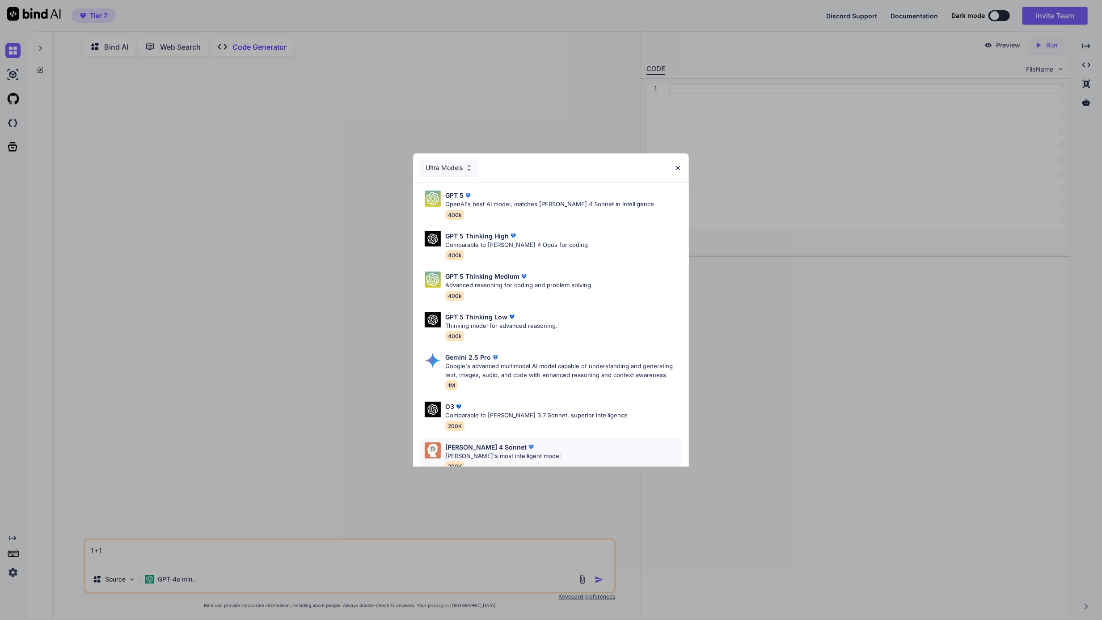
click at [527, 444] on img at bounding box center [531, 446] width 9 height 9
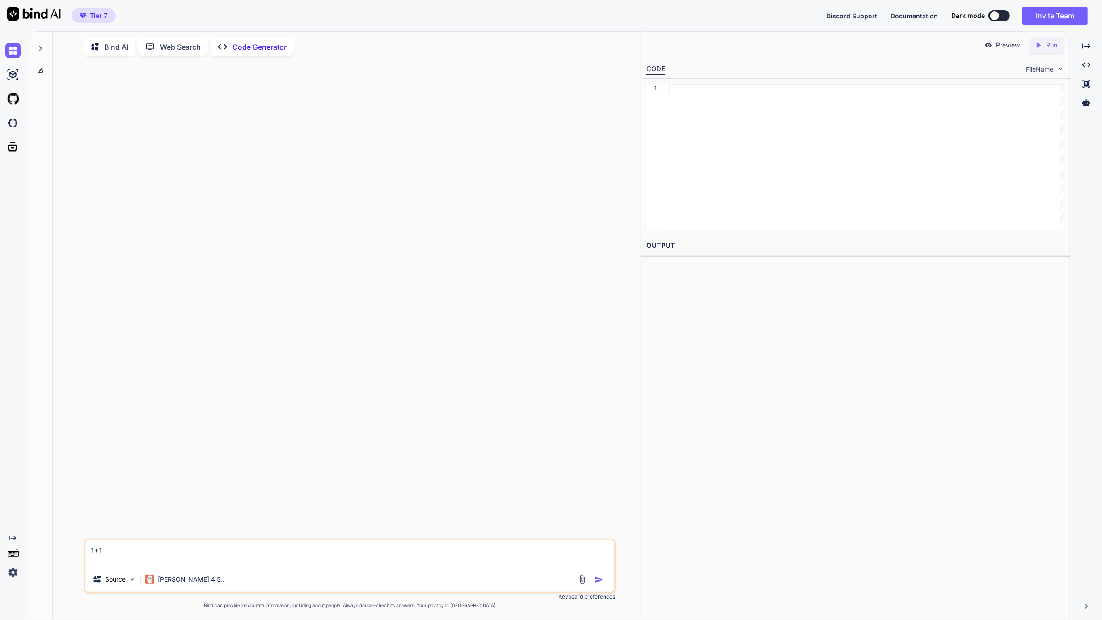
click at [220, 557] on textarea "1+1" at bounding box center [349, 553] width 529 height 27
click at [224, 547] on textarea "1+1" at bounding box center [349, 553] width 529 height 27
click at [226, 545] on textarea "1+1" at bounding box center [349, 553] width 529 height 27
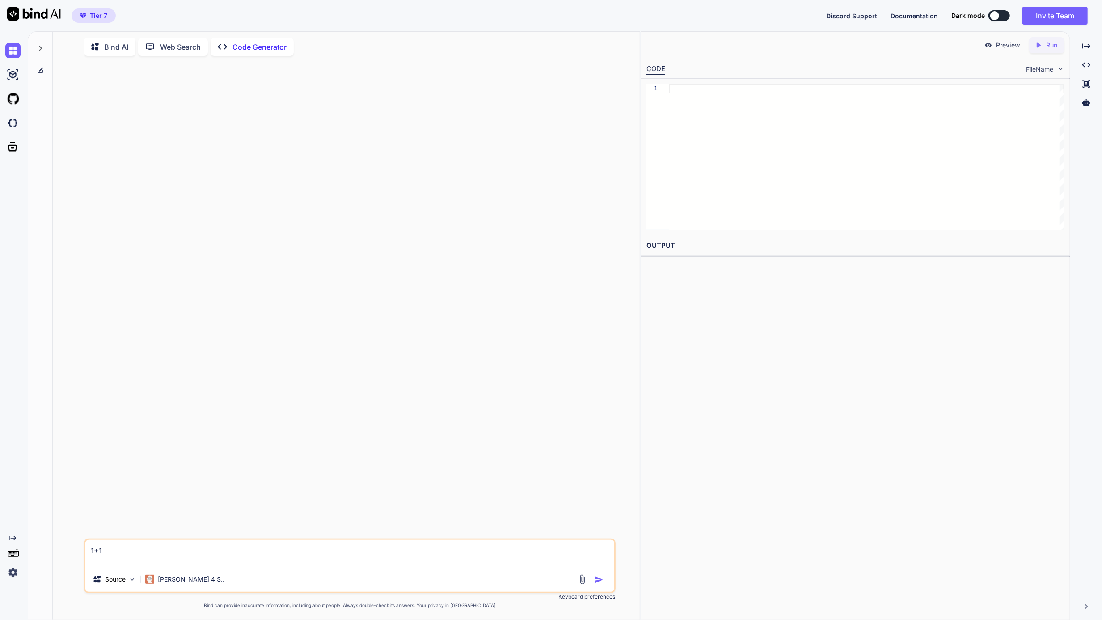
click at [225, 548] on textarea "1+1" at bounding box center [349, 553] width 529 height 27
type textarea "x"
type textarea "1+"
type textarea "x"
type textarea "1"
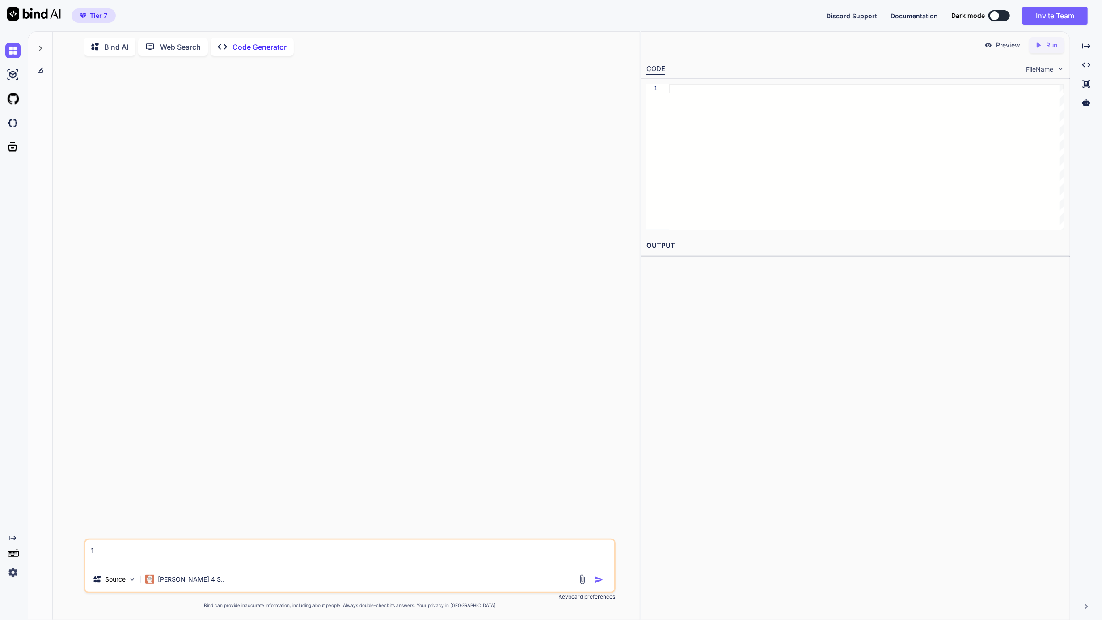
type textarea "x"
type textarea "m"
type textarea "x"
type textarea "my"
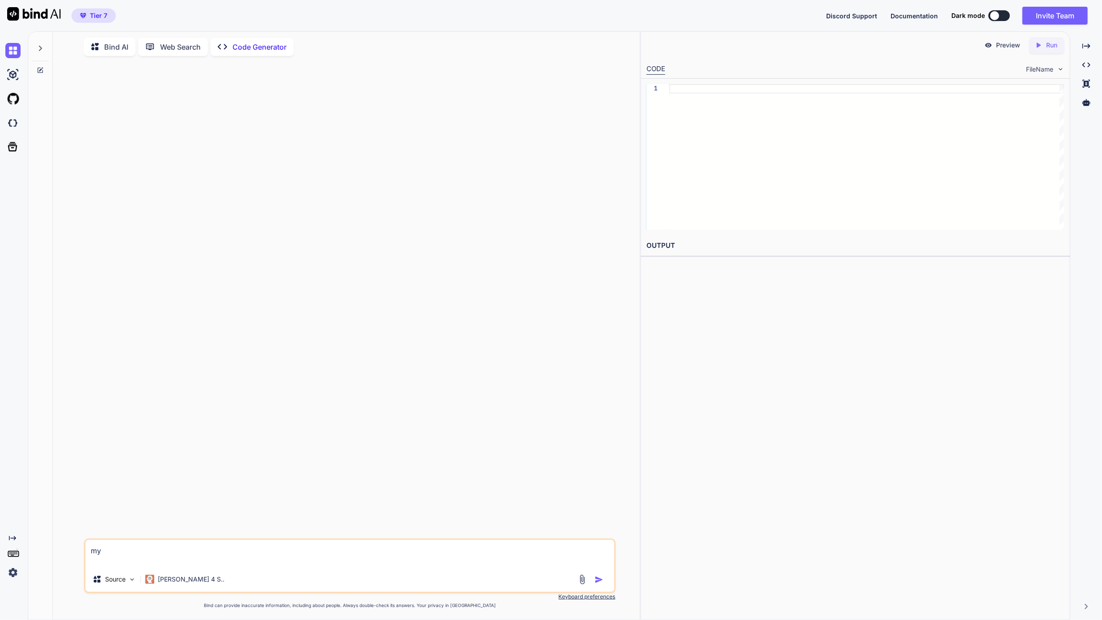
type textarea "x"
type textarea "my"
type textarea "x"
type textarea "my e"
type textarea "x"
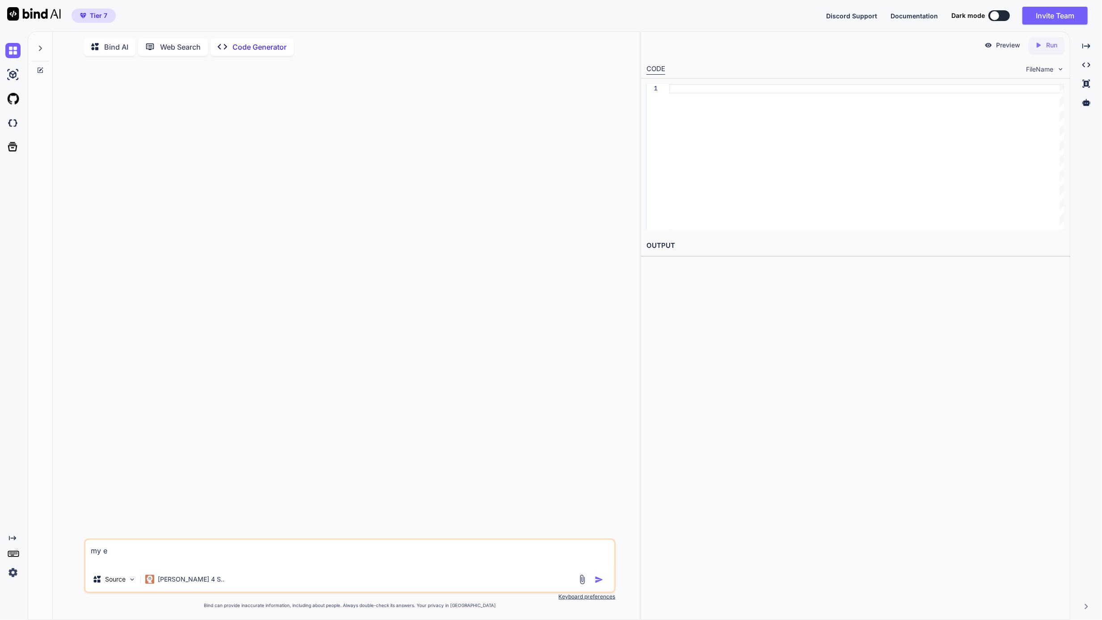
type textarea "my ex"
type textarea "x"
type textarea "my exc"
type textarea "x"
type textarea "my exce"
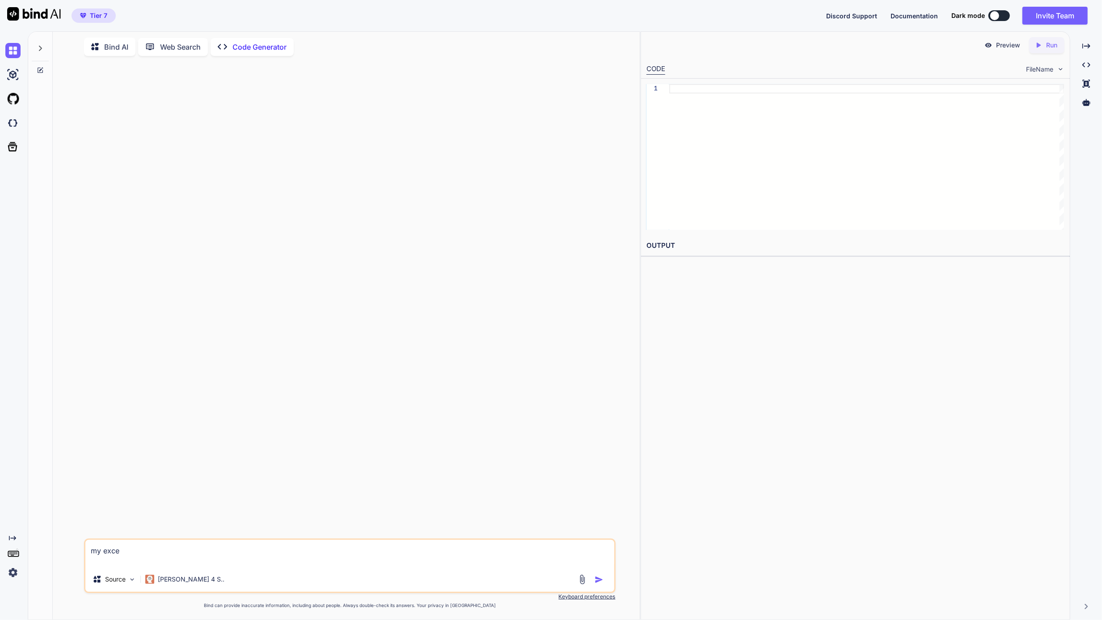
type textarea "x"
type textarea "my excel"
type textarea "x"
type textarea "my excel"
type textarea "x"
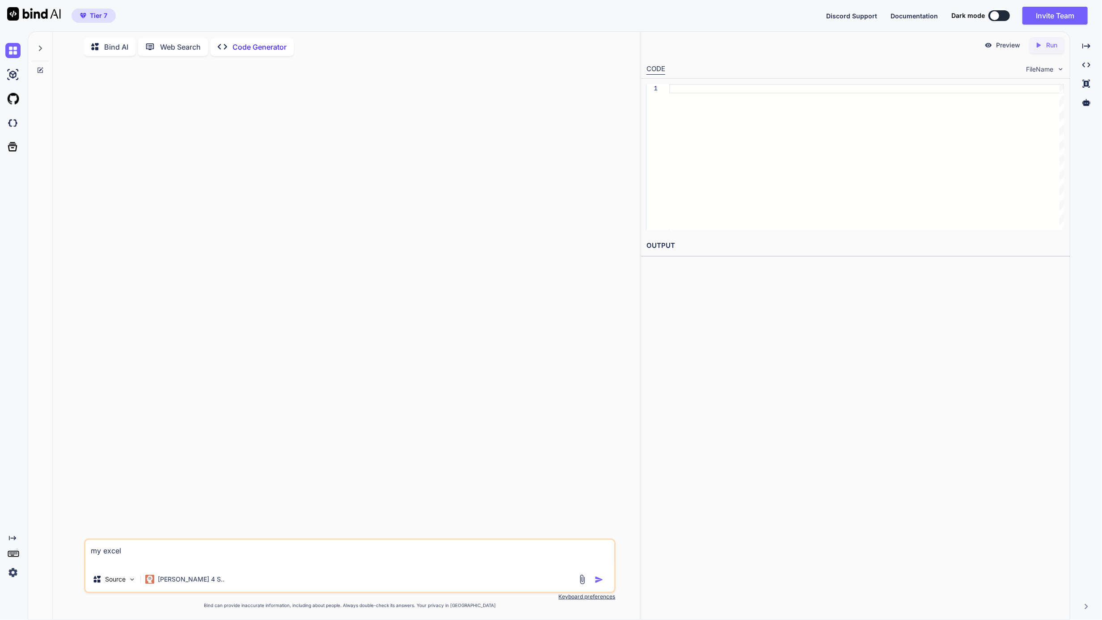
type textarea "my excel f"
type textarea "x"
type textarea "my excel fi"
type textarea "x"
type textarea "my excel fil"
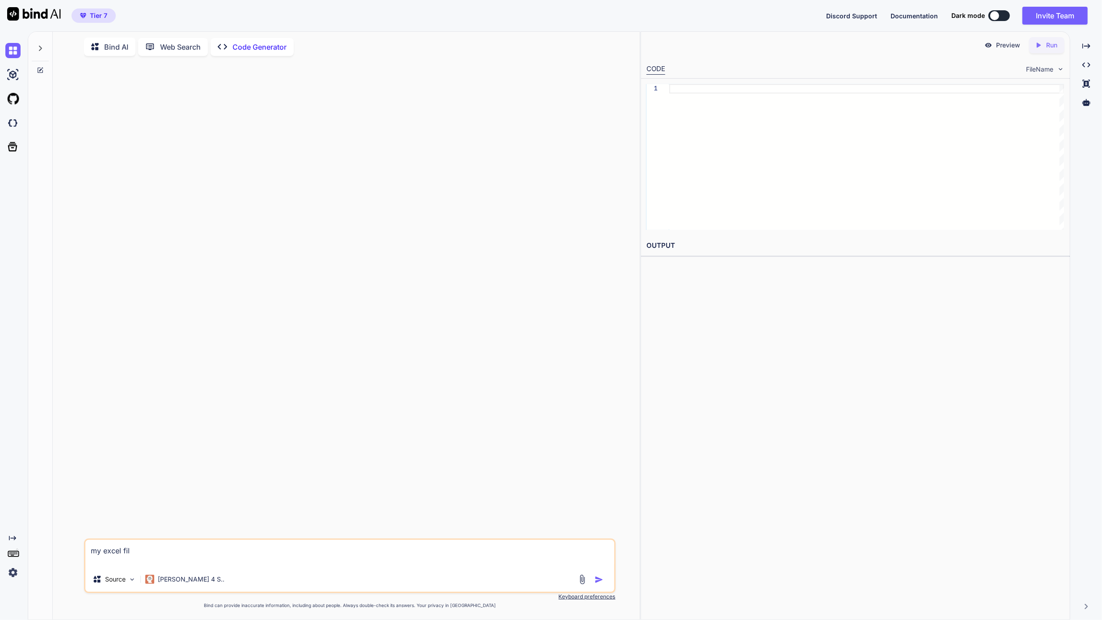
type textarea "x"
type textarea "my excel file"
type textarea "x"
type textarea "my excel file"
type textarea "x"
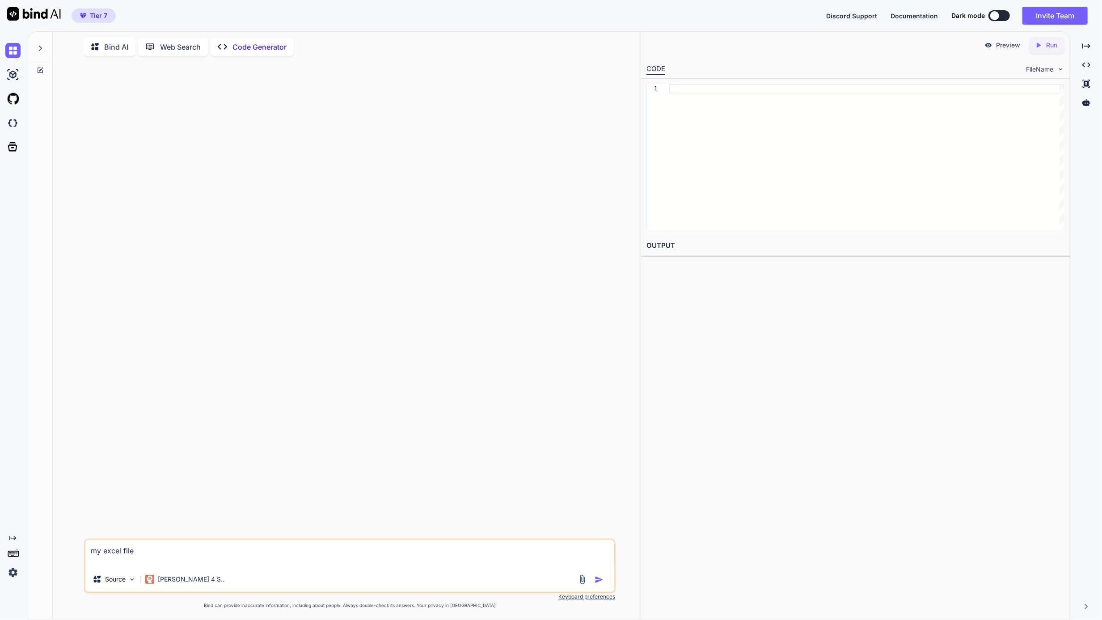
type textarea "my excel file s"
type textarea "x"
type textarea "my excel file"
type textarea "x"
type textarea "my excel file i"
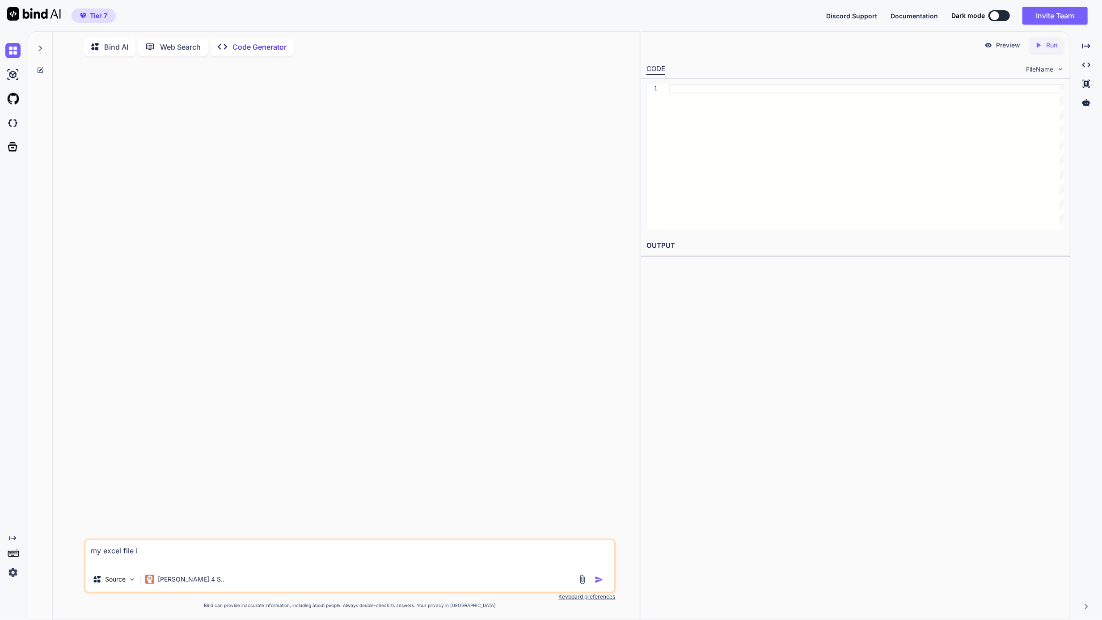
type textarea "x"
type textarea "my excel file is"
type textarea "x"
type textarea "my excel file is"
type textarea "x"
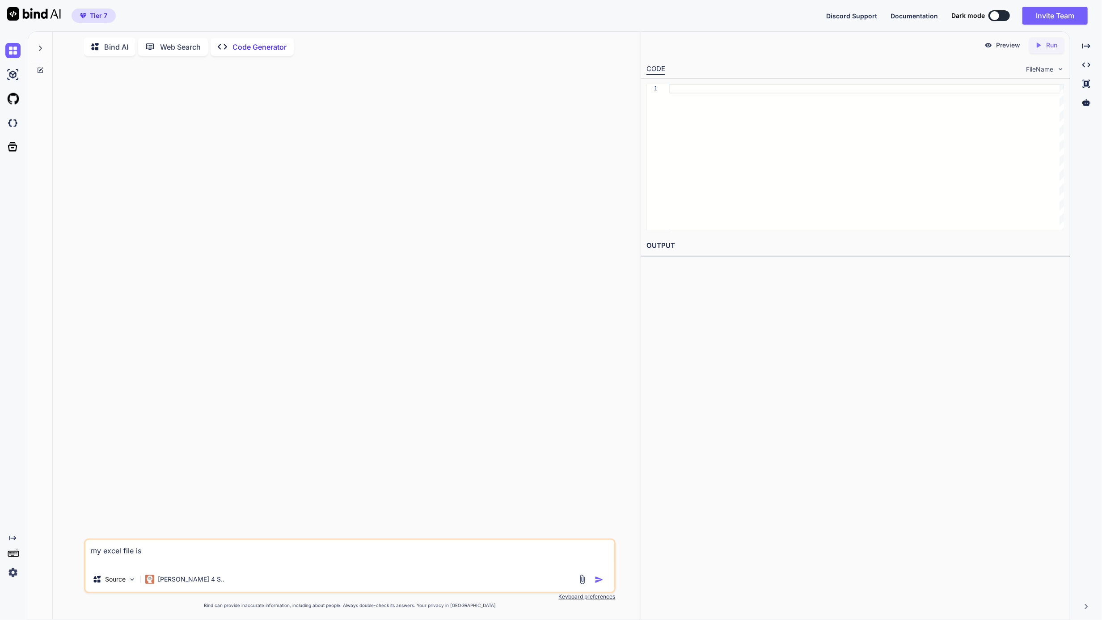
type textarea "my excel file is n"
type textarea "x"
type textarea "my excel file is ne"
type textarea "x"
type textarea "my excel file is nea"
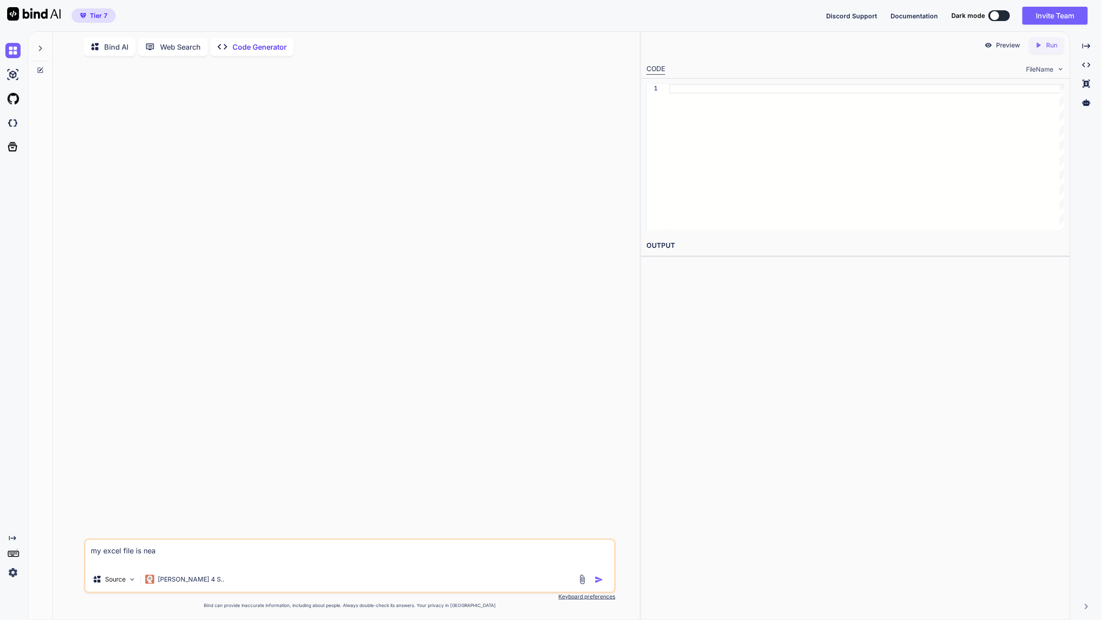
type textarea "x"
type textarea "my excel file is ne"
type textarea "x"
type textarea "my excel file is n"
type textarea "x"
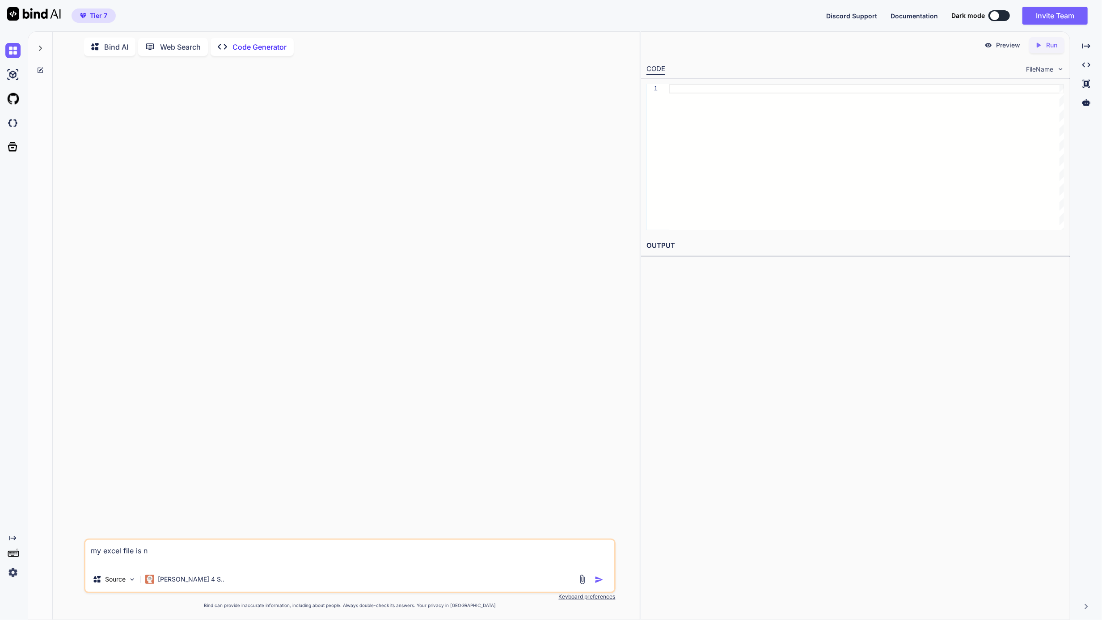
type textarea "my excel file is"
type textarea "x"
type textarea "my excel file is 1"
type textarea "x"
type textarea "my excel file is 1"
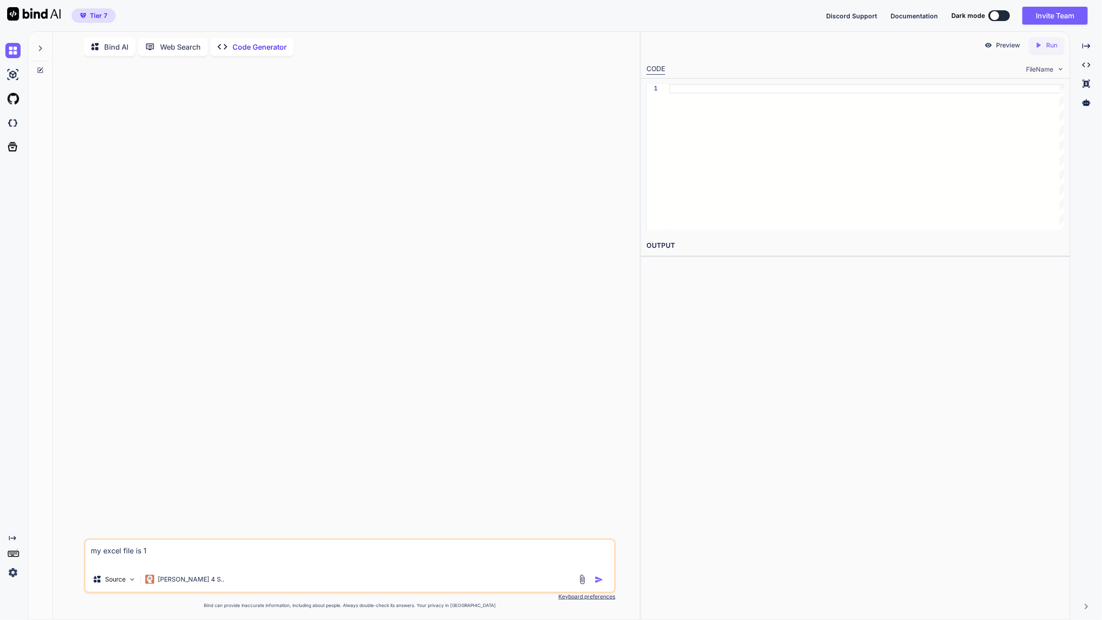
type textarea "x"
type textarea "my excel file is 1 G"
type textarea "x"
type textarea "my excel file is 1 GB"
type textarea "x"
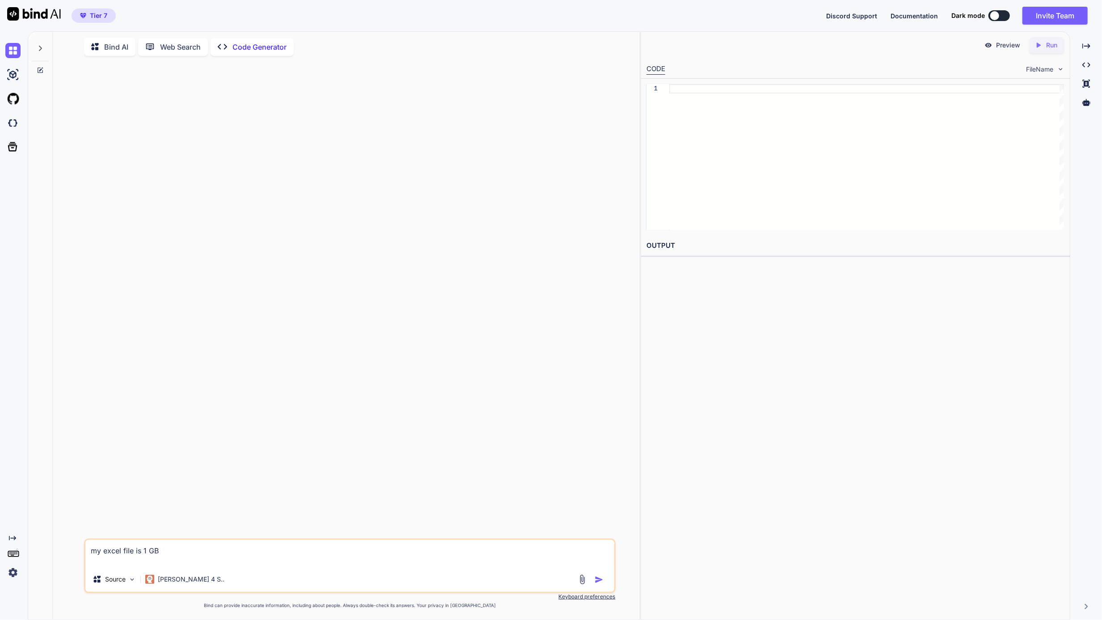
type textarea "my excel file is 1 GB"
type textarea "x"
type textarea "my excel file is 1 GB a"
type textarea "x"
type textarea "my excel file is 1 GB an"
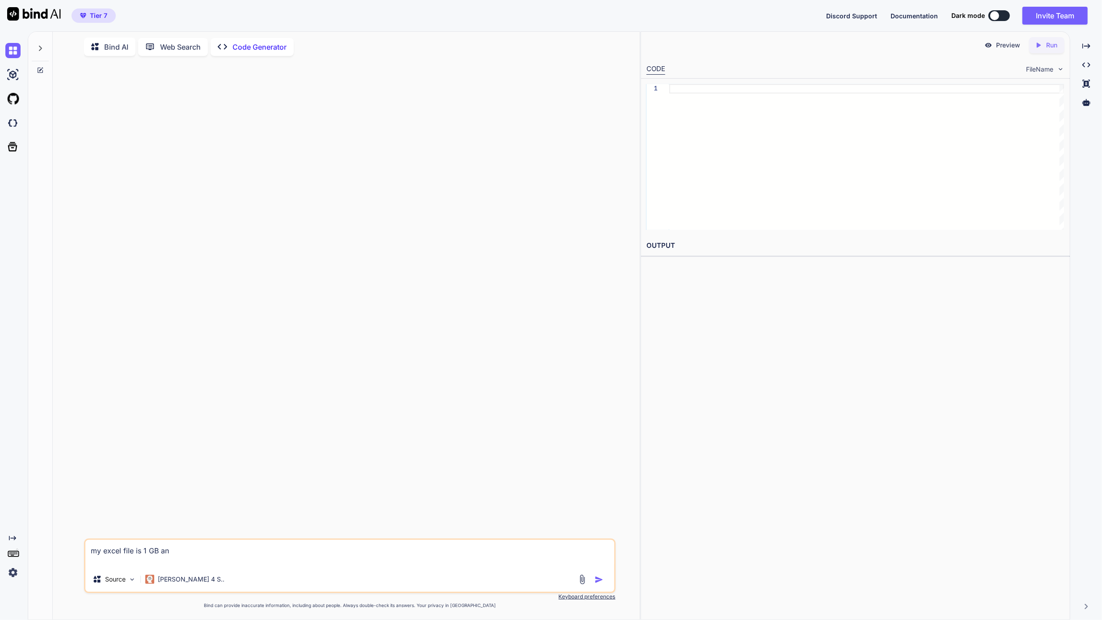
type textarea "x"
type textarea "my excel file is 1 GB and"
type textarea "x"
type textarea "my excel file is 1 GB and"
type textarea "x"
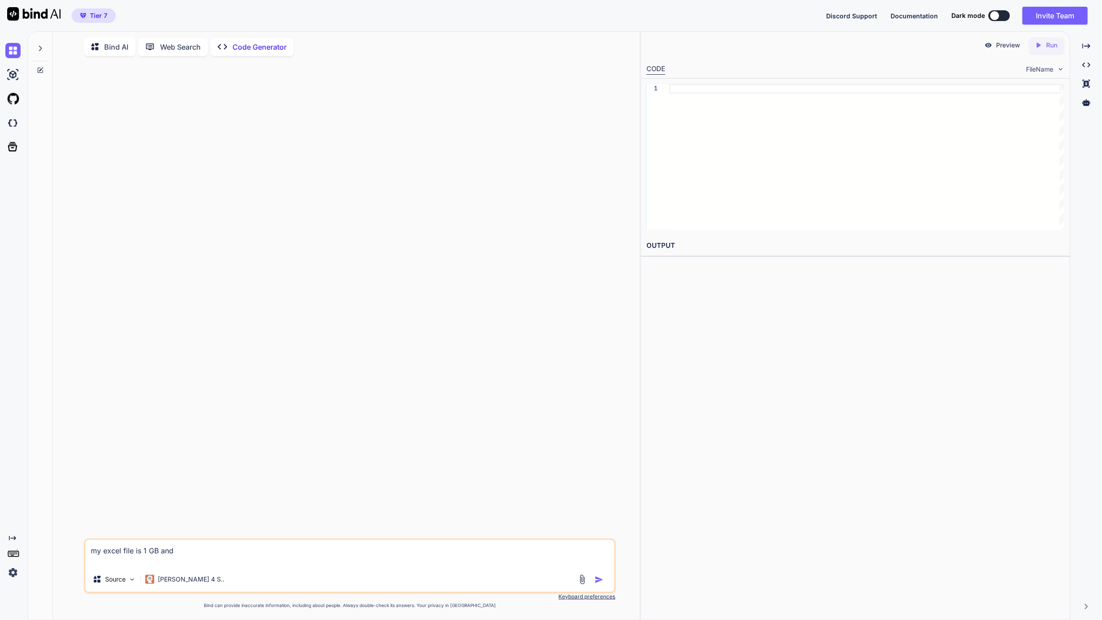
type textarea "my excel file is 1 GB and e"
type textarea "x"
type textarea "my excel file is 1 GB and ex"
type textarea "x"
type textarea "my excel file is 1 GB and e"
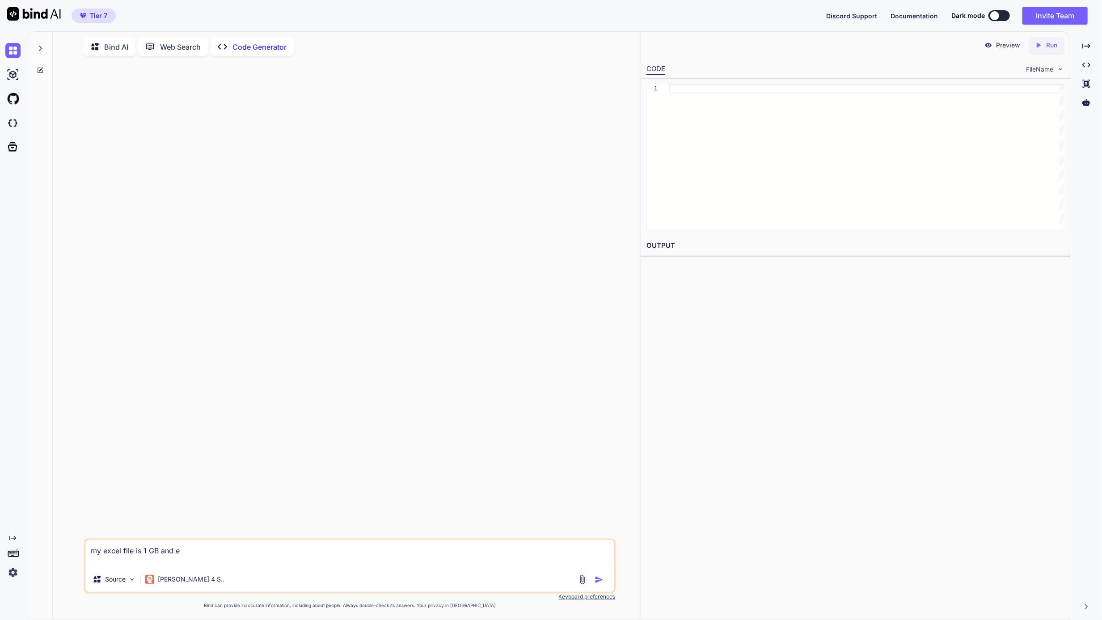
type textarea "x"
type textarea "my excel file is 1 GB and"
type textarea "x"
type textarea "my excel file is 1 GB and m"
type textarea "x"
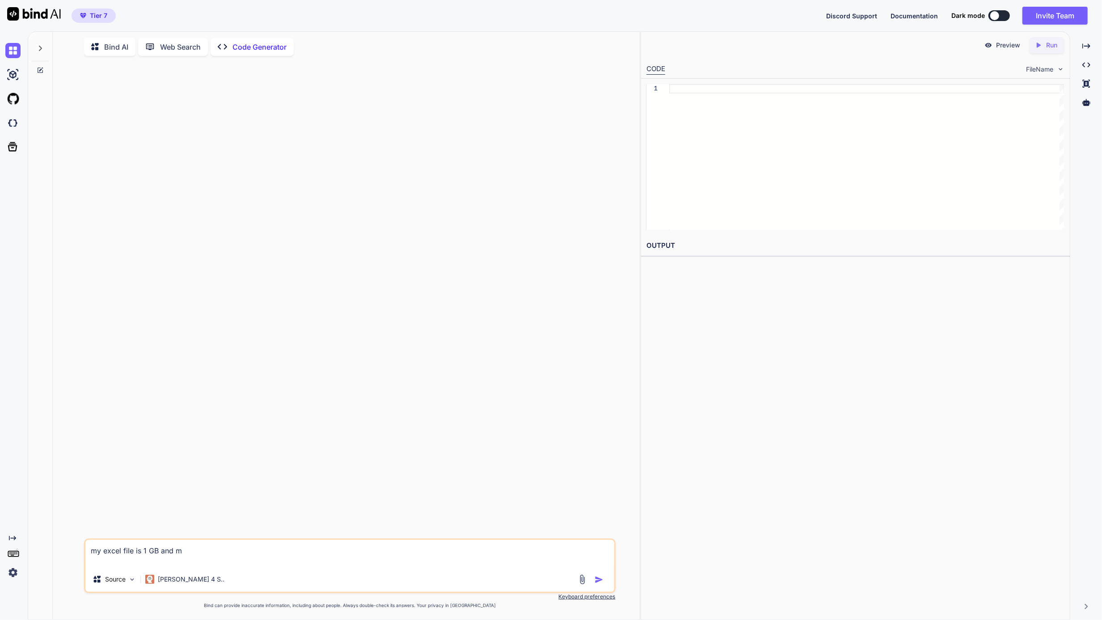
type textarea "my excel file is 1 GB and mi"
type textarea "x"
type textarea "my excel file is 1 GB and mic"
type textarea "x"
type textarea "my excel file is 1 GB and micr"
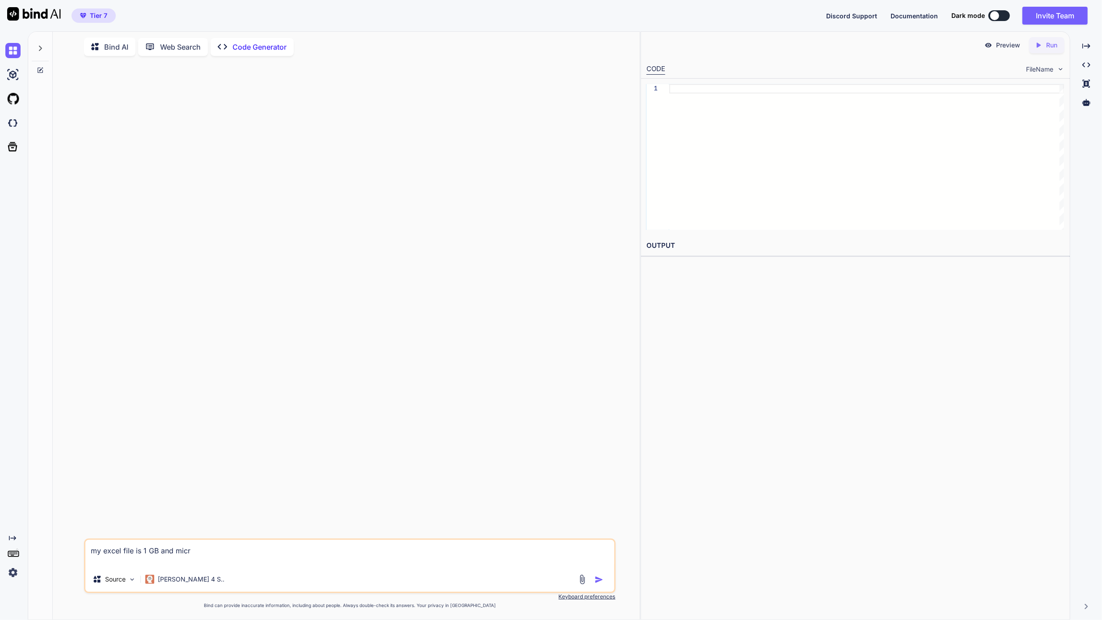
type textarea "x"
type textarea "my excel file is 1 GB and micro"
type textarea "x"
type textarea "my excel file is 1 GB and micros"
type textarea "x"
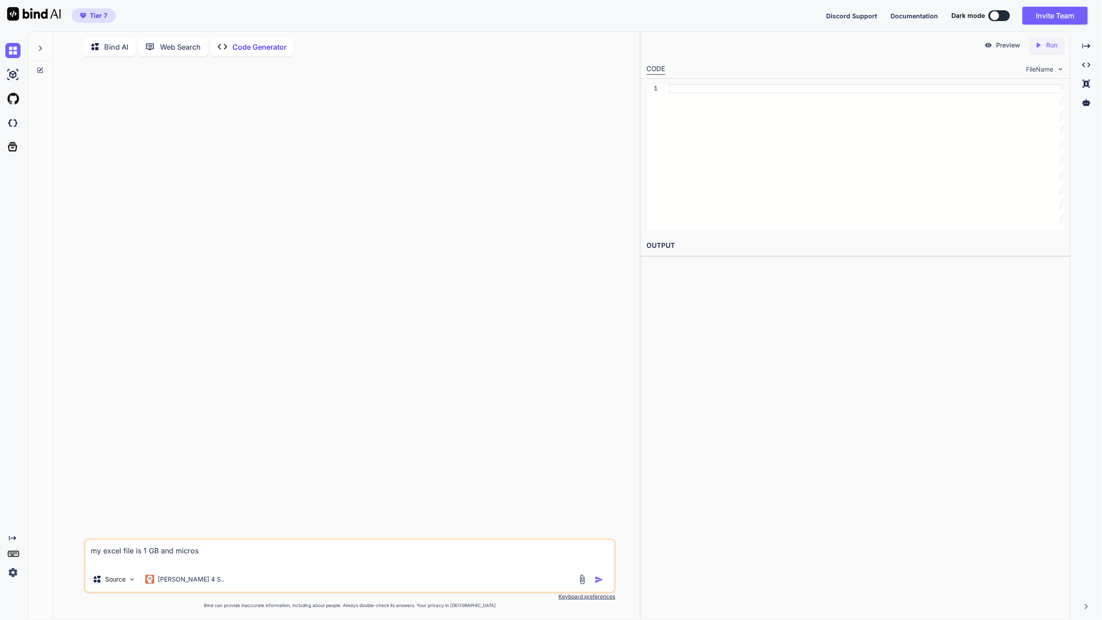
type textarea "my excel file is 1 GB and microso"
type textarea "x"
type textarea "my excel file is 1 GB and microsof"
type textarea "x"
type textarea "my excel file is 1 GB and microsoft"
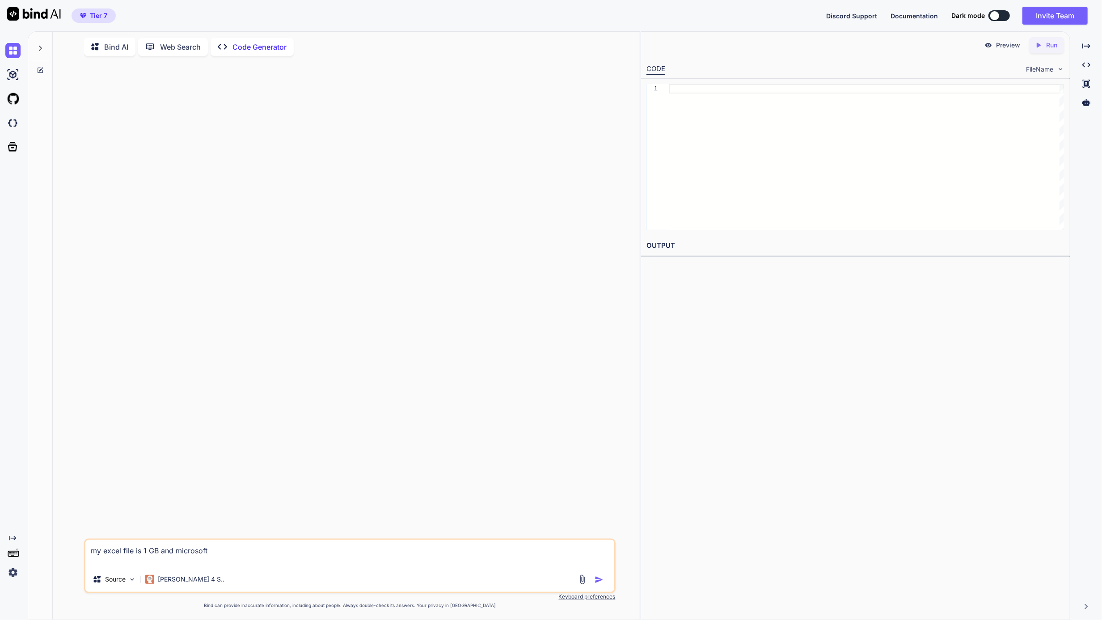
type textarea "x"
type textarea "my excel file is 1 GB and microsoft"
type textarea "x"
type textarea "my excel file is 1 GB and microsoft e"
type textarea "x"
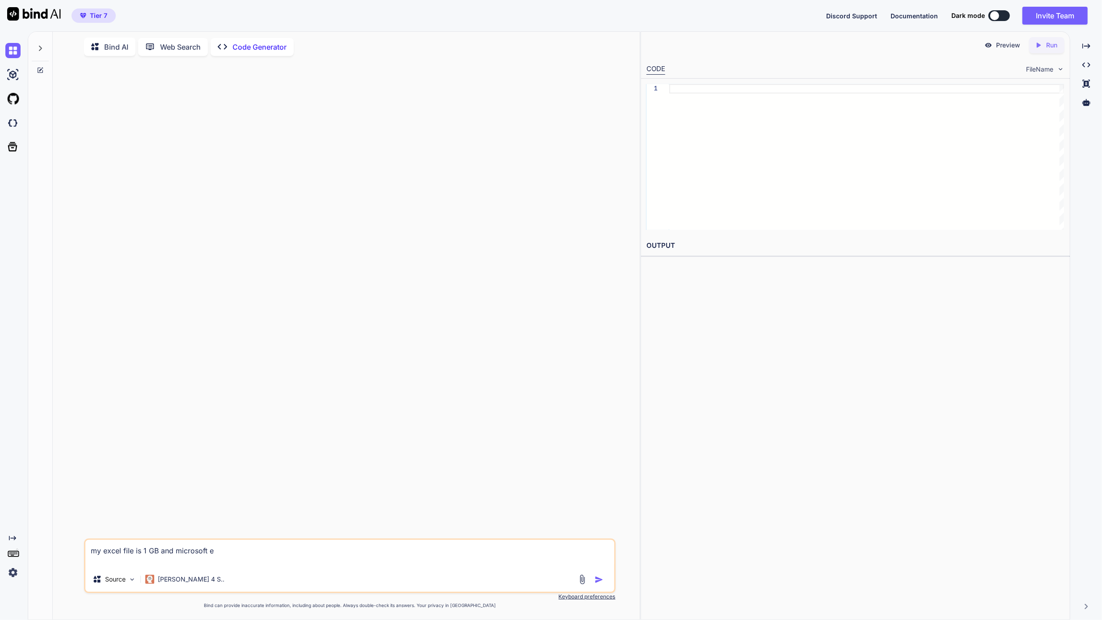
type textarea "my excel file is 1 GB and Microsoft ex"
type textarea "x"
type textarea "my excel file is 1 GB and Microsoft exc"
type textarea "x"
type textarea "my excel file is 1 GB and Microsoft exce"
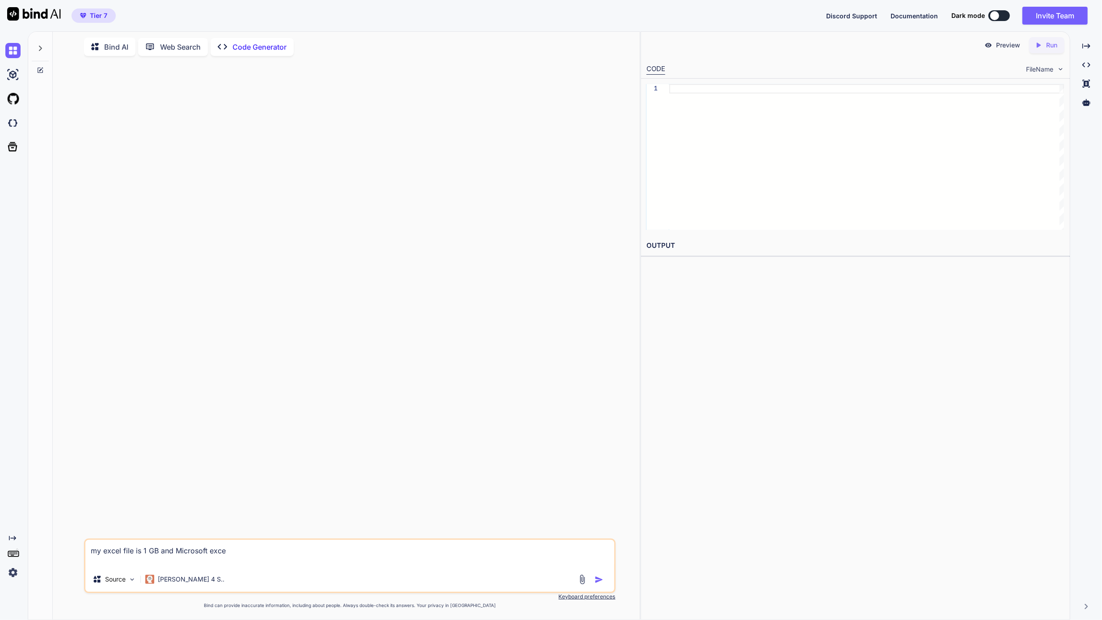
type textarea "x"
type textarea "my excel file is 1 GB and Microsoft excel"
type textarea "x"
type textarea "my excel file is 1 GB and Microsoft excel"
type textarea "x"
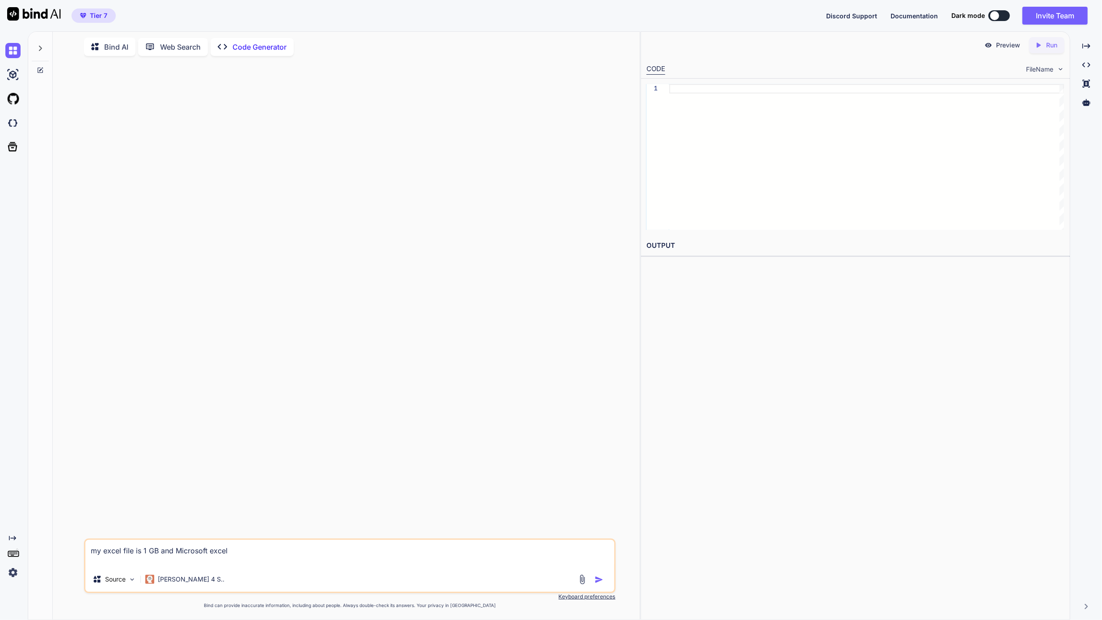
type textarea "my excel file is 1 GB and Microsoft excel i"
type textarea "x"
type textarea "my excel file is 1 GB and Microsoft excel is"
type textarea "x"
type textarea "my excel file is 1 GB and Microsoft excel is"
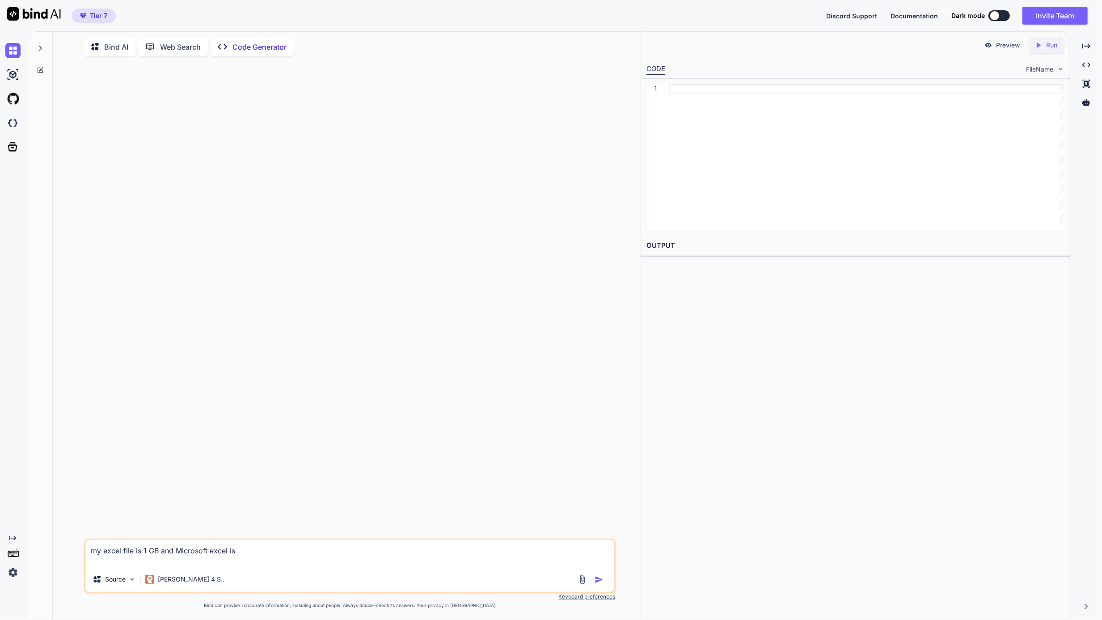
type textarea "x"
type textarea "my excel file is 1 GB and Microsoft excel is n"
type textarea "x"
type textarea "my excel file is 1 GB and Microsoft excel is no"
type textarea "x"
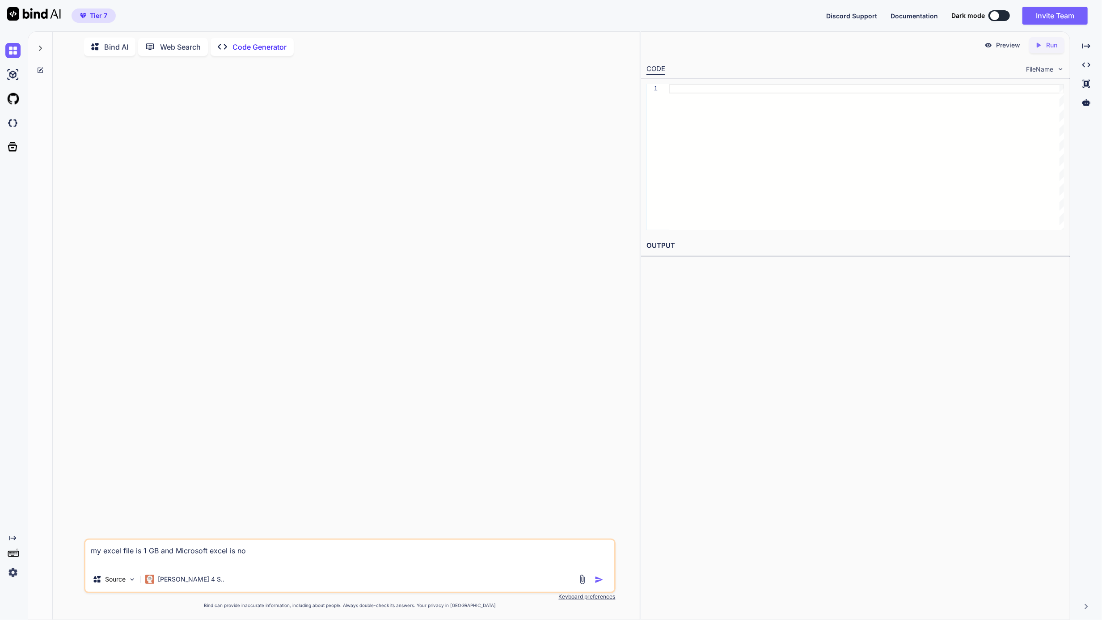
type textarea "my excel file is 1 GB and Microsoft excel is not"
type textarea "x"
type textarea "my excel file is 1 GB and Microsoft excel is not"
type textarea "x"
type textarea "my excel file is 1 GB and Microsoft excel is not a"
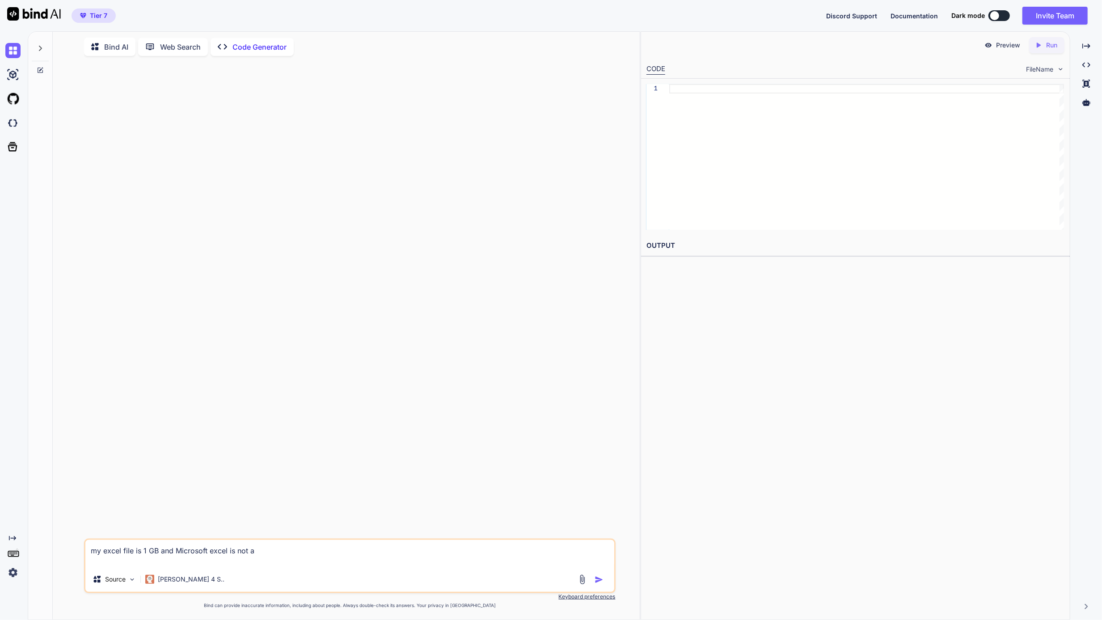
type textarea "x"
type textarea "my excel file is 1 GB and Microsoft excel is not ab"
type textarea "x"
type textarea "my excel file is 1 GB and Microsoft excel is not abl"
type textarea "x"
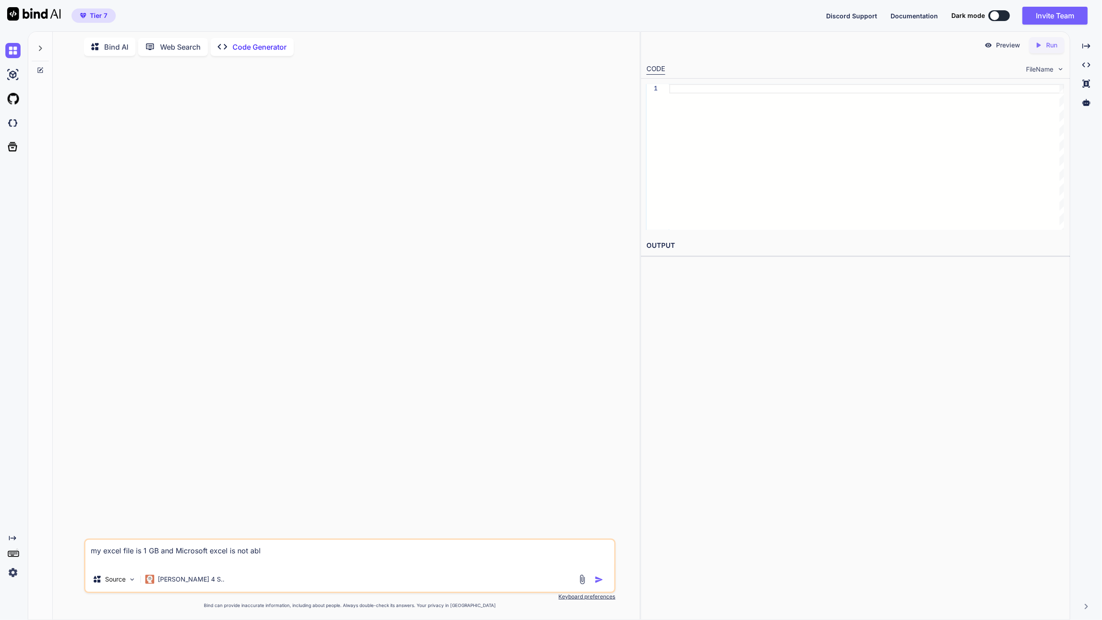
type textarea "my excel file is 1 GB and Microsoft excel is not able"
type textarea "x"
type textarea "my excel file is 1 GB and Microsoft excel is not able"
type textarea "x"
type textarea "my excel file is 1 GB and Microsoft excel is not able t"
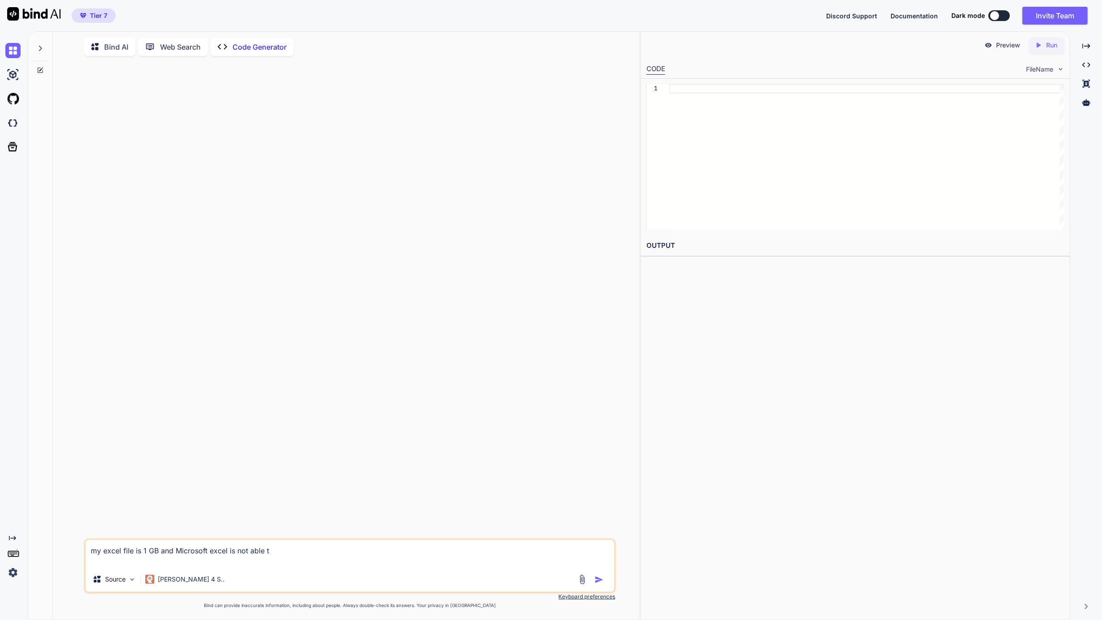
type textarea "x"
type textarea "my excel file is 1 GB and Microsoft excel is not able to"
type textarea "x"
type textarea "my excel file is 1 GB and Microsoft excel is not able to"
type textarea "x"
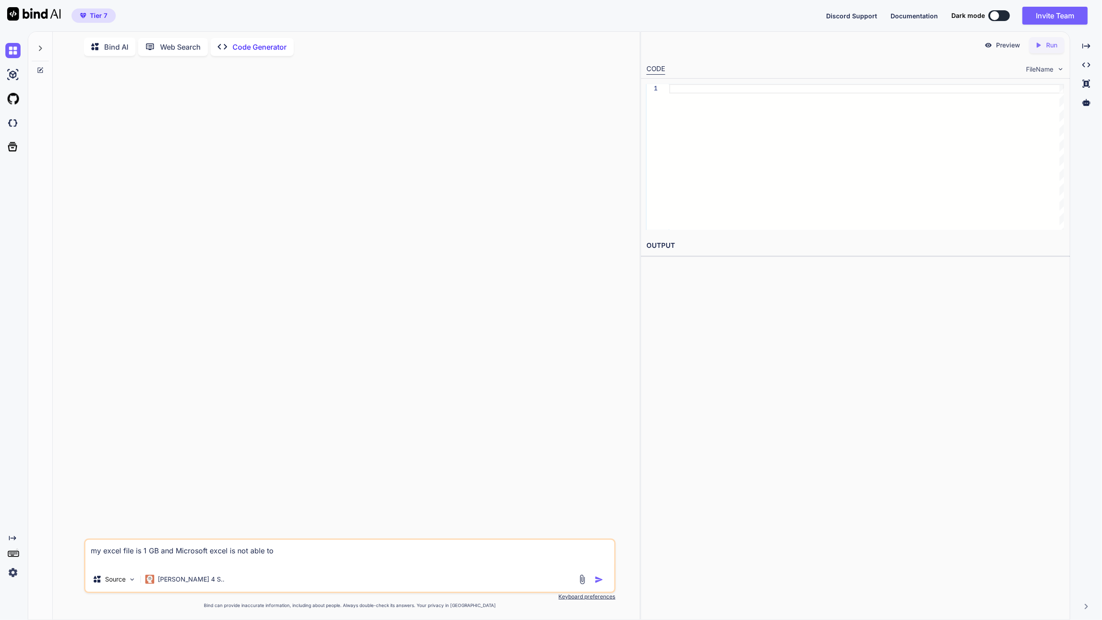
type textarea "my excel file is 1 GB and Microsoft excel is not able to o"
type textarea "x"
type textarea "my excel file is 1 GB and Microsoft excel is not able to op"
type textarea "x"
type textarea "my excel file is 1 GB and Microsoft excel is not able to ope"
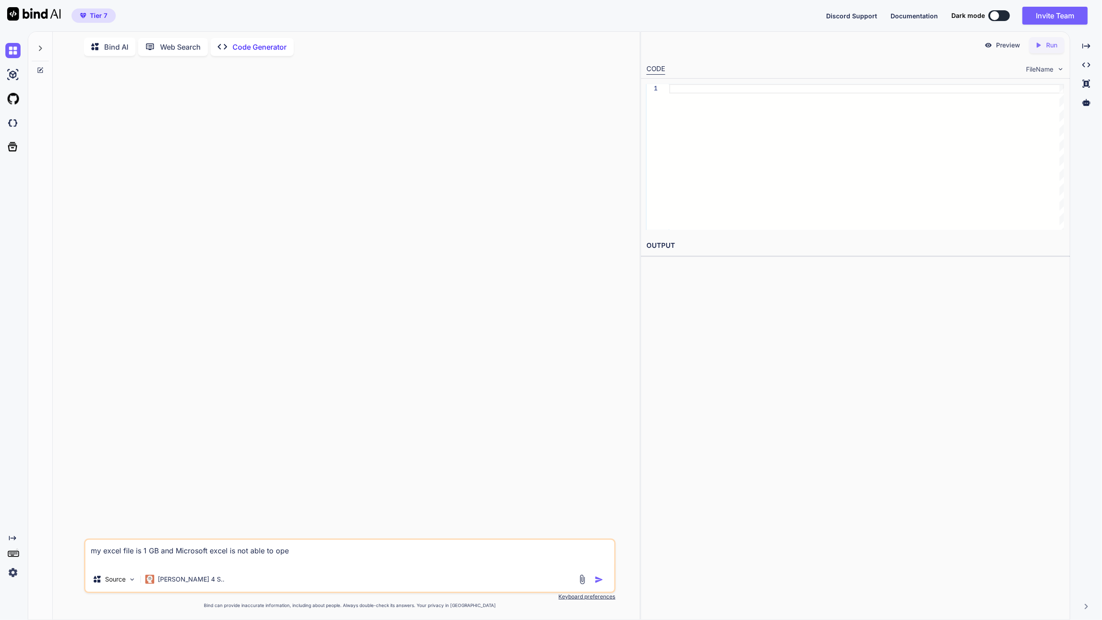
type textarea "x"
type textarea "my excel file is 1 GB and Microsoft excel is not able to open"
type textarea "x"
type textarea "my excel file is 1 GB and Microsoft excel is not able to open"
type textarea "x"
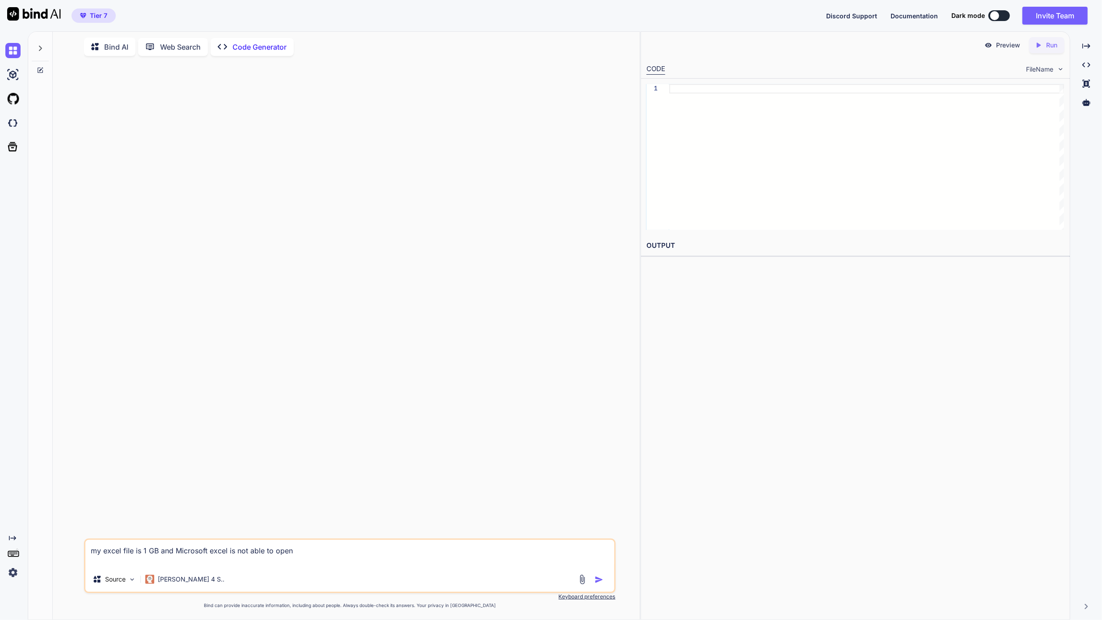
type textarea "my excel file is 1 GB and Microsoft excel is not able to open a"
type textarea "x"
type textarea "my excel file is 1 GB and Microsoft excel is not able to open al"
type textarea "x"
type textarea "my excel file is 1 GB and Microsoft excel is not able to open all"
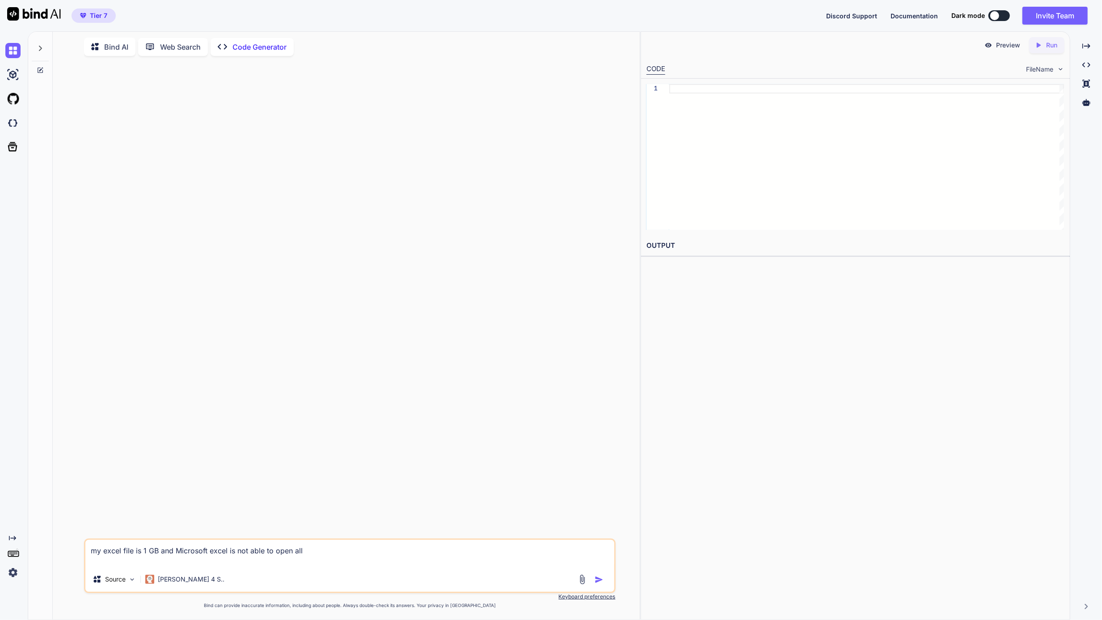
type textarea "x"
type textarea "my excel file is 1 GB and Microsoft excel is not able to open all t"
type textarea "x"
type textarea "my excel file is 1 GB and Microsoft excel is not able to open all th"
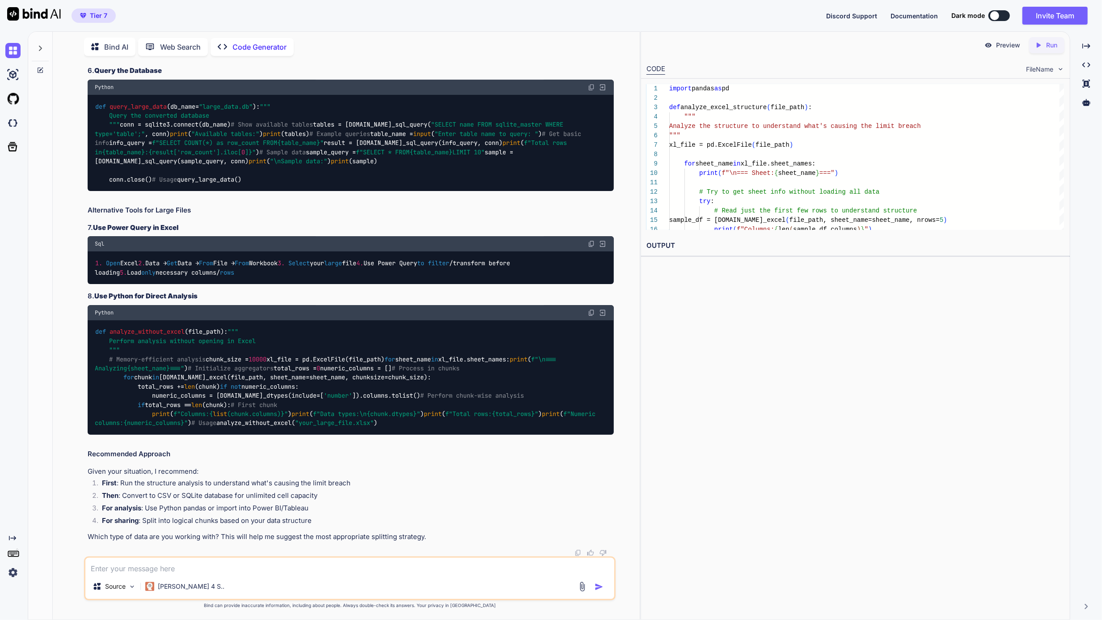
scroll to position [4330, 0]
click at [274, 564] on textarea at bounding box center [349, 565] width 529 height 16
